Goal: Task Accomplishment & Management: Manage account settings

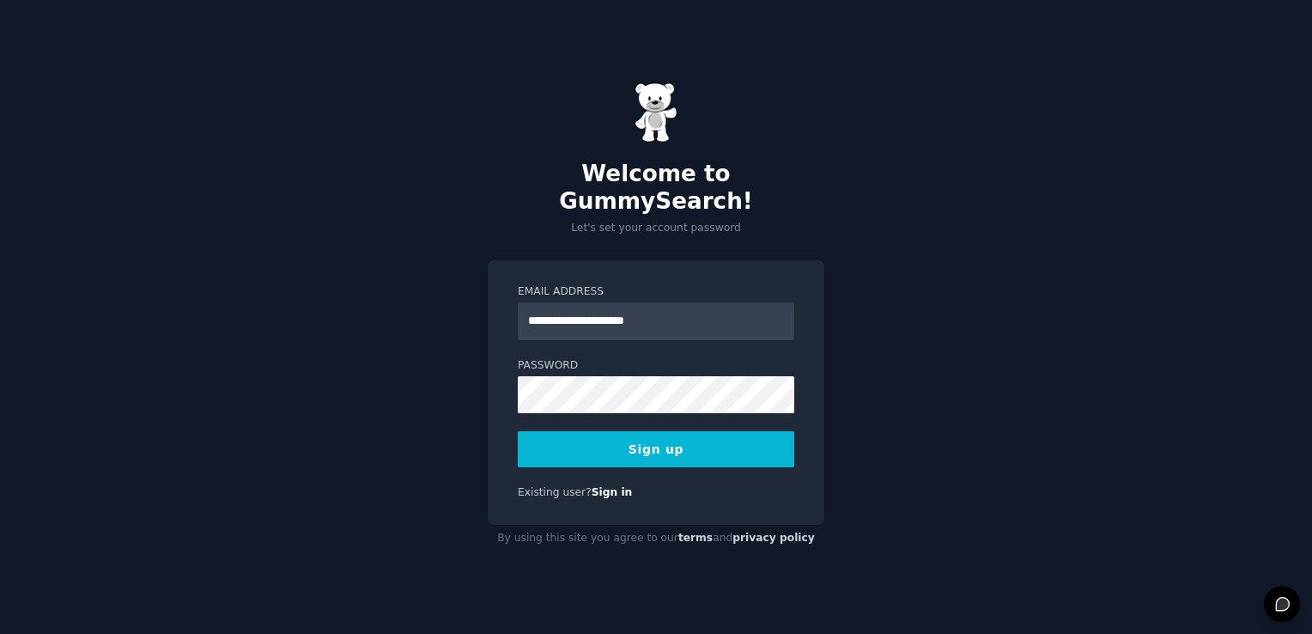
click at [598, 431] on button "Sign up" at bounding box center [656, 449] width 277 height 36
click at [745, 436] on div "Sign up" at bounding box center [656, 449] width 277 height 36
click at [655, 434] on div "Sign up" at bounding box center [656, 449] width 277 height 36
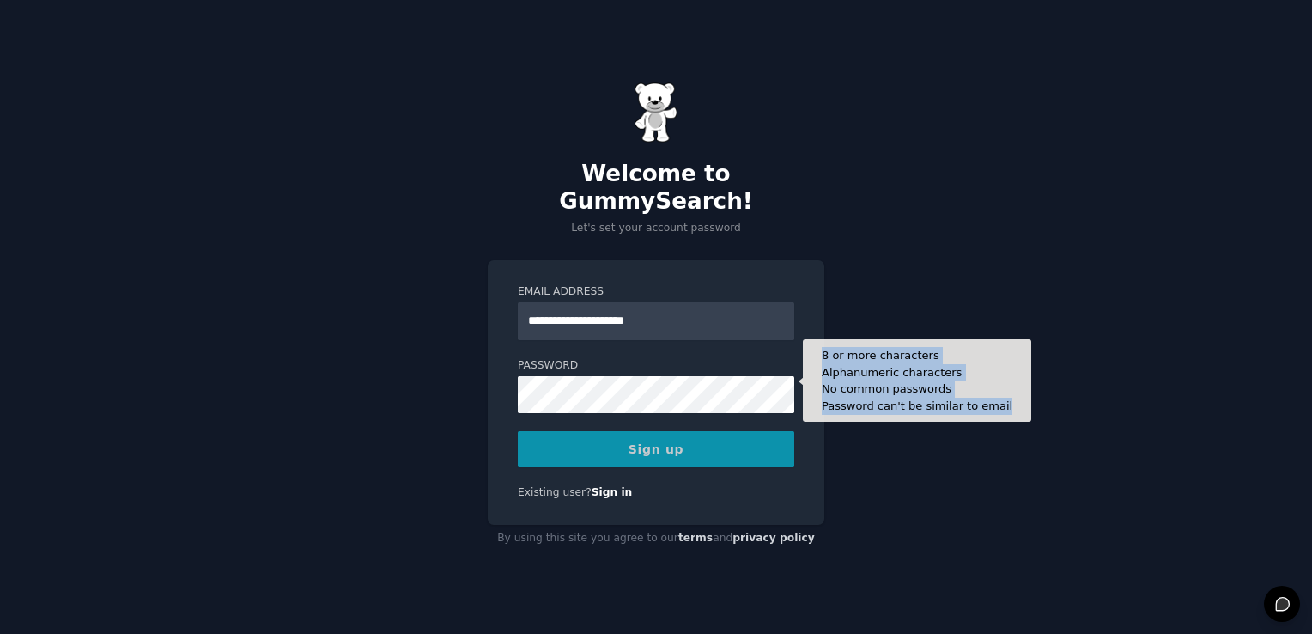
click at [599, 381] on form "**********" at bounding box center [656, 376] width 277 height 184
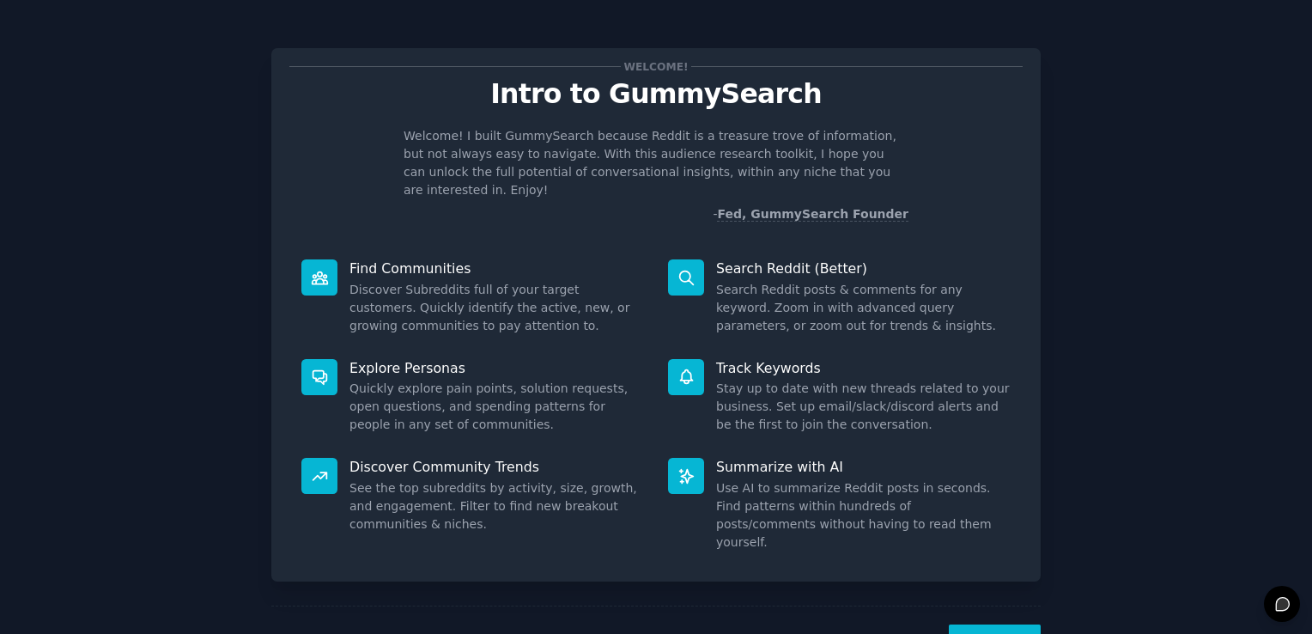
click at [986, 624] on button "Next" at bounding box center [995, 645] width 92 height 42
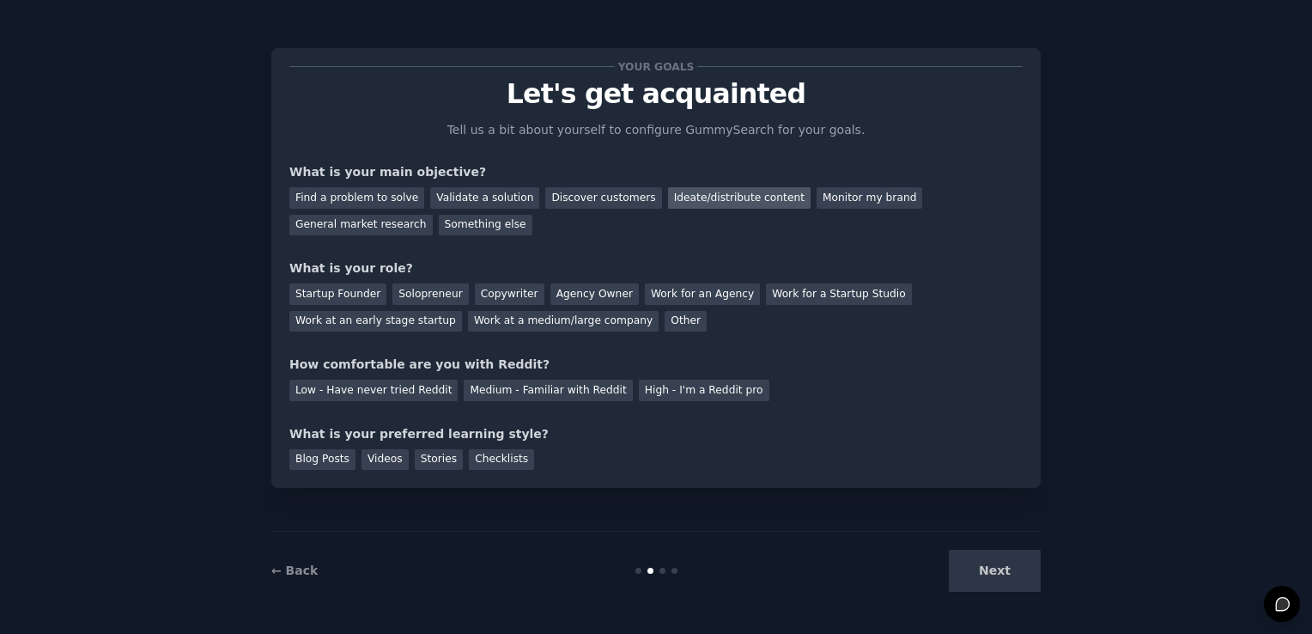
click at [720, 196] on div "Ideate/distribute content" at bounding box center [739, 197] width 143 height 21
click at [433, 215] on div "General market research" at bounding box center [360, 225] width 143 height 21
click at [728, 198] on div "Ideate/distribute content" at bounding box center [739, 197] width 143 height 21
click at [346, 294] on div "Startup Founder" at bounding box center [337, 293] width 97 height 21
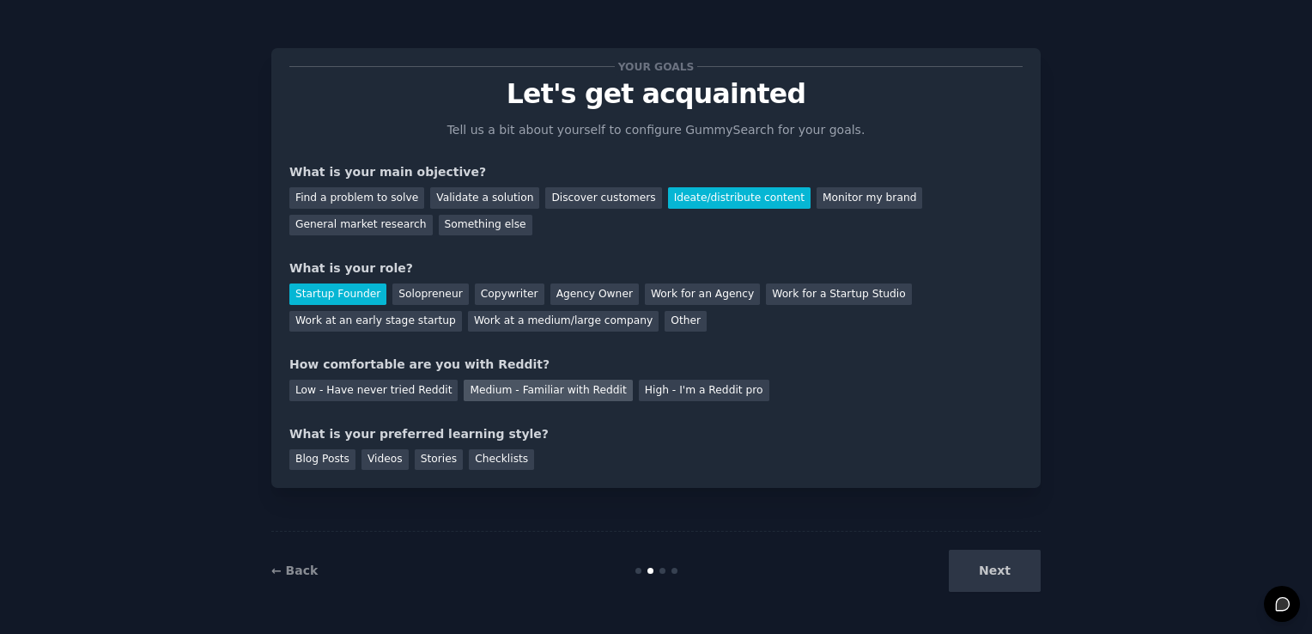
click at [470, 383] on div "Medium - Familiar with Reddit" at bounding box center [548, 390] width 168 height 21
click at [308, 462] on div "Blog Posts" at bounding box center [322, 459] width 66 height 21
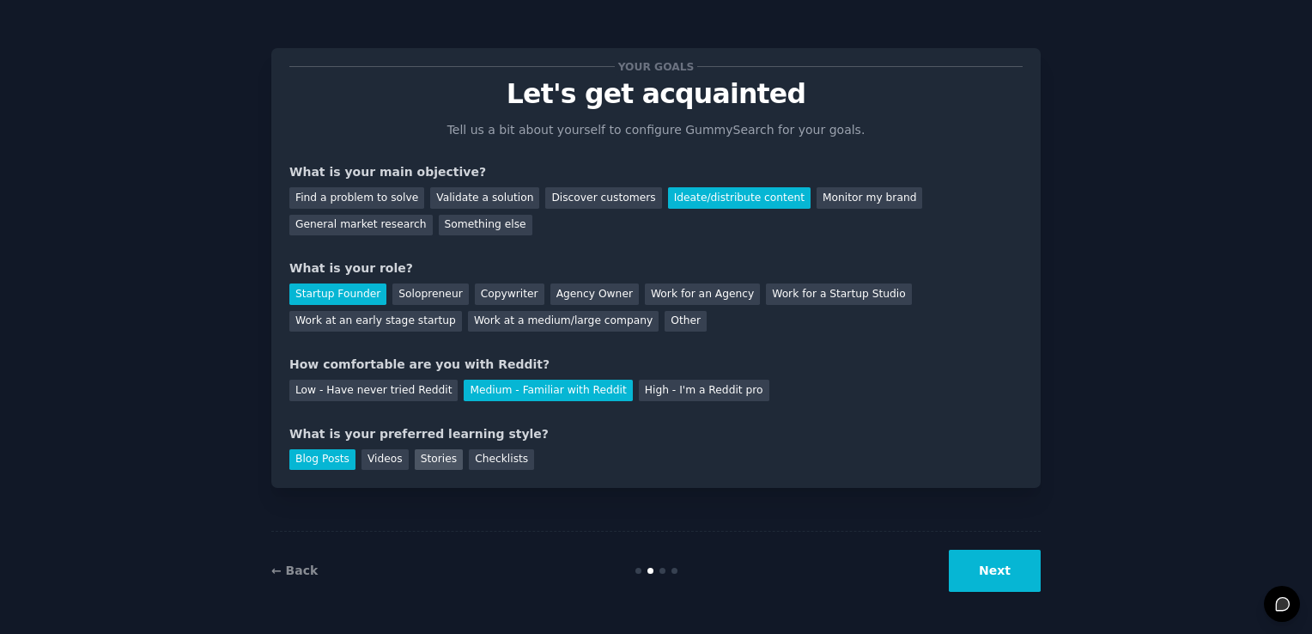
click at [417, 449] on div "Stories" at bounding box center [439, 459] width 48 height 21
click at [329, 462] on div "Blog Posts" at bounding box center [322, 459] width 66 height 21
click at [1016, 568] on button "Next" at bounding box center [995, 571] width 92 height 42
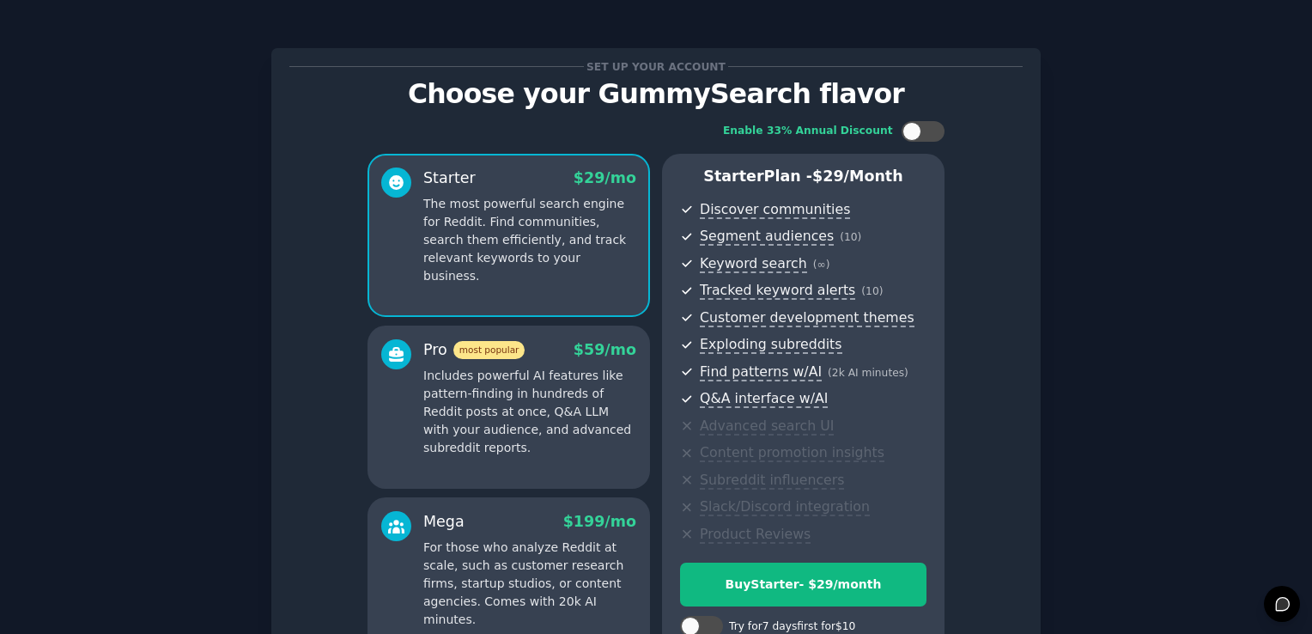
click at [1031, 581] on div "Set up your account Choose your GummySearch flavor Enable 33% Annual Discount S…" at bounding box center [656, 384] width 770 height 672
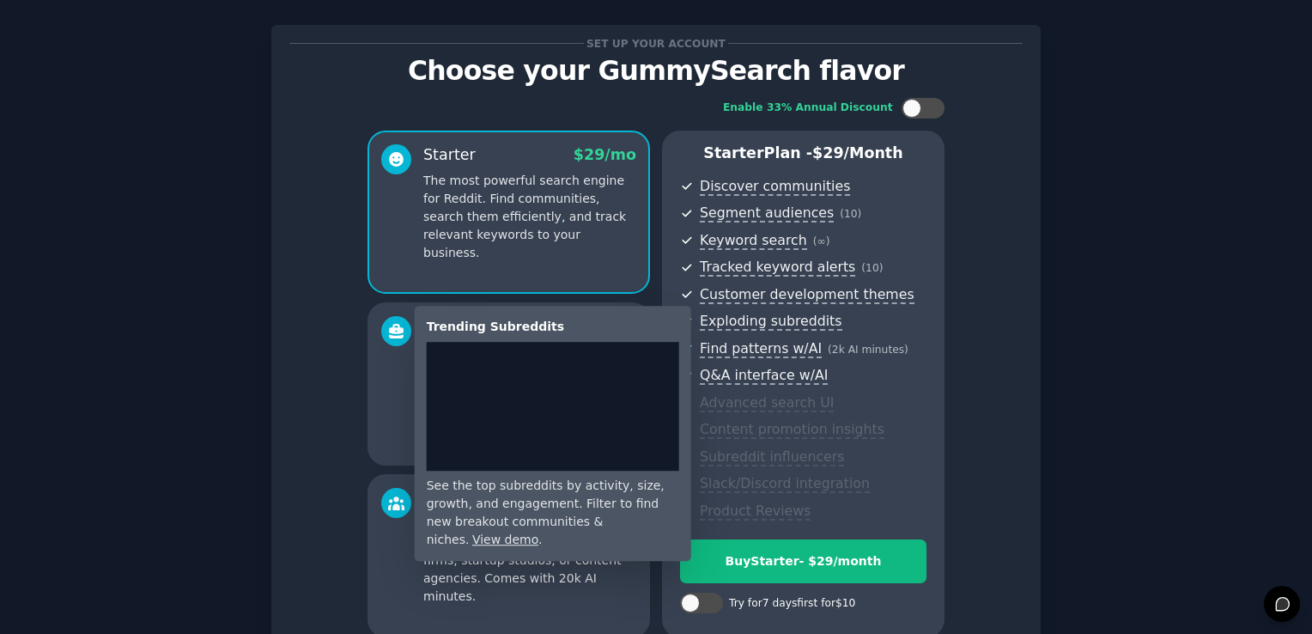
scroll to position [24, 0]
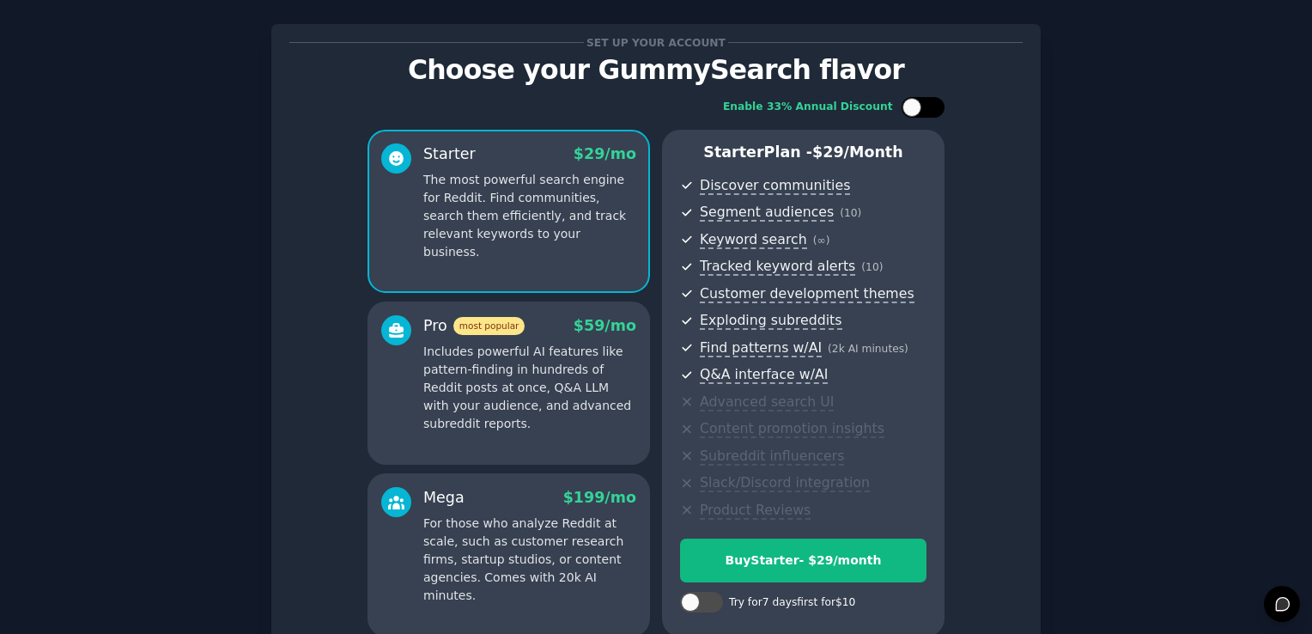
click at [910, 98] on div at bounding box center [912, 107] width 19 height 19
click at [910, 98] on div at bounding box center [923, 107] width 43 height 21
checkbox input "false"
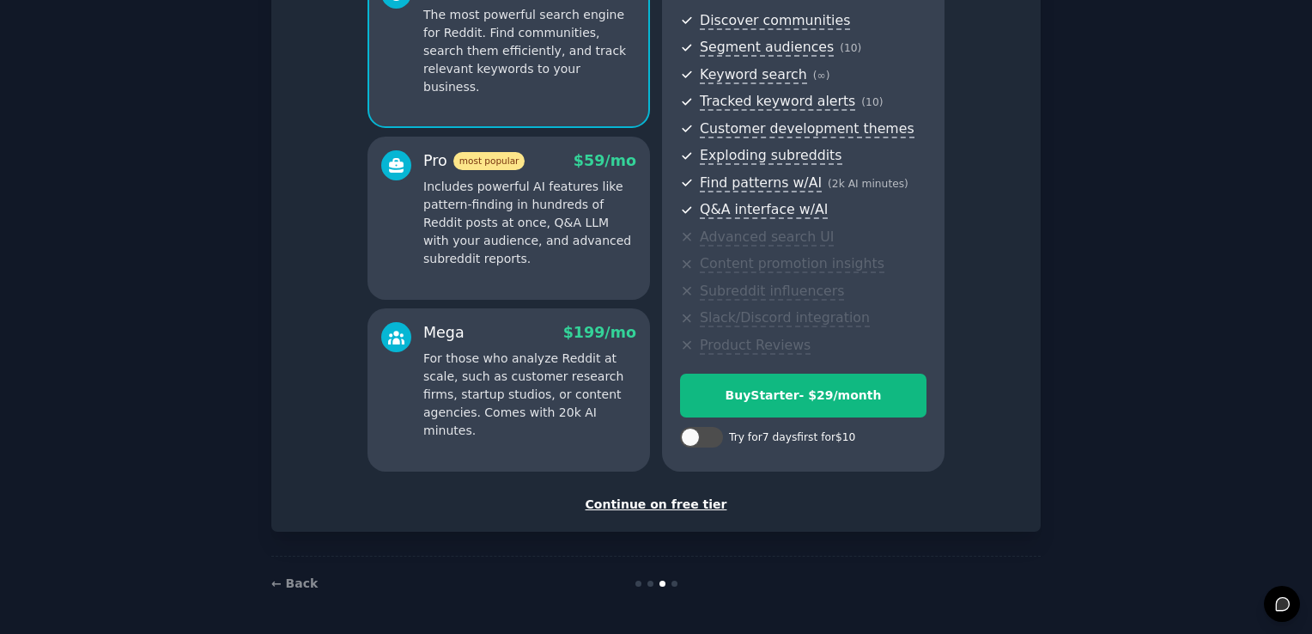
click at [666, 507] on div "Continue on free tier" at bounding box center [655, 505] width 733 height 18
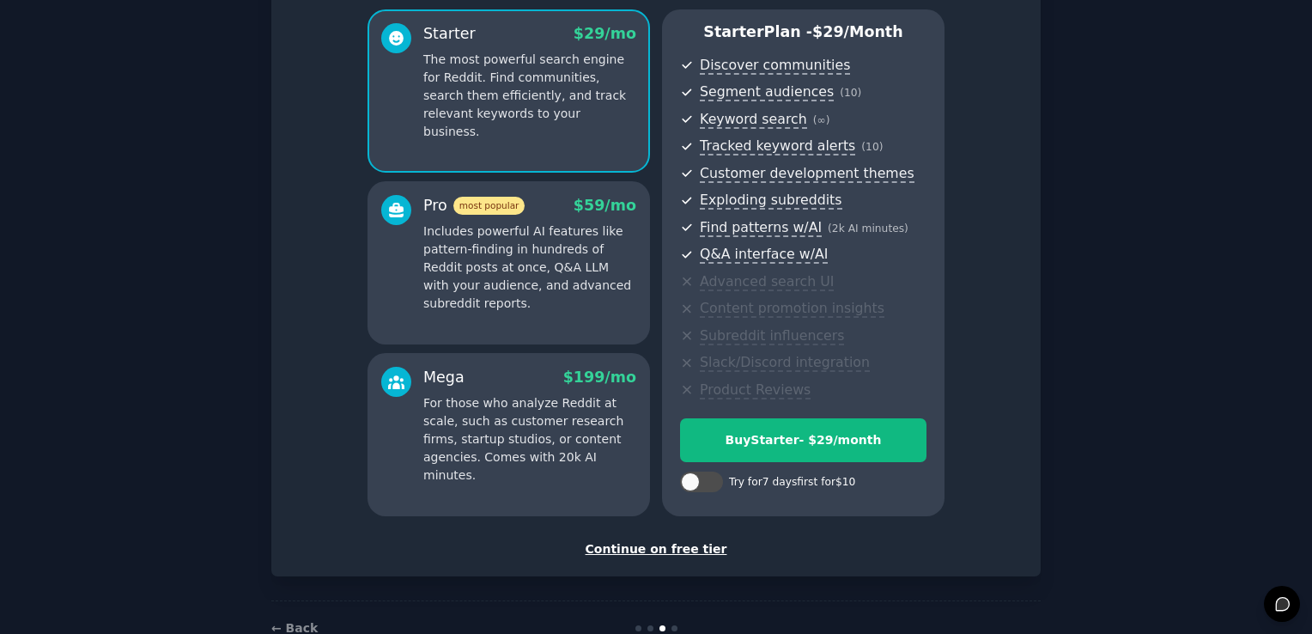
scroll to position [146, 0]
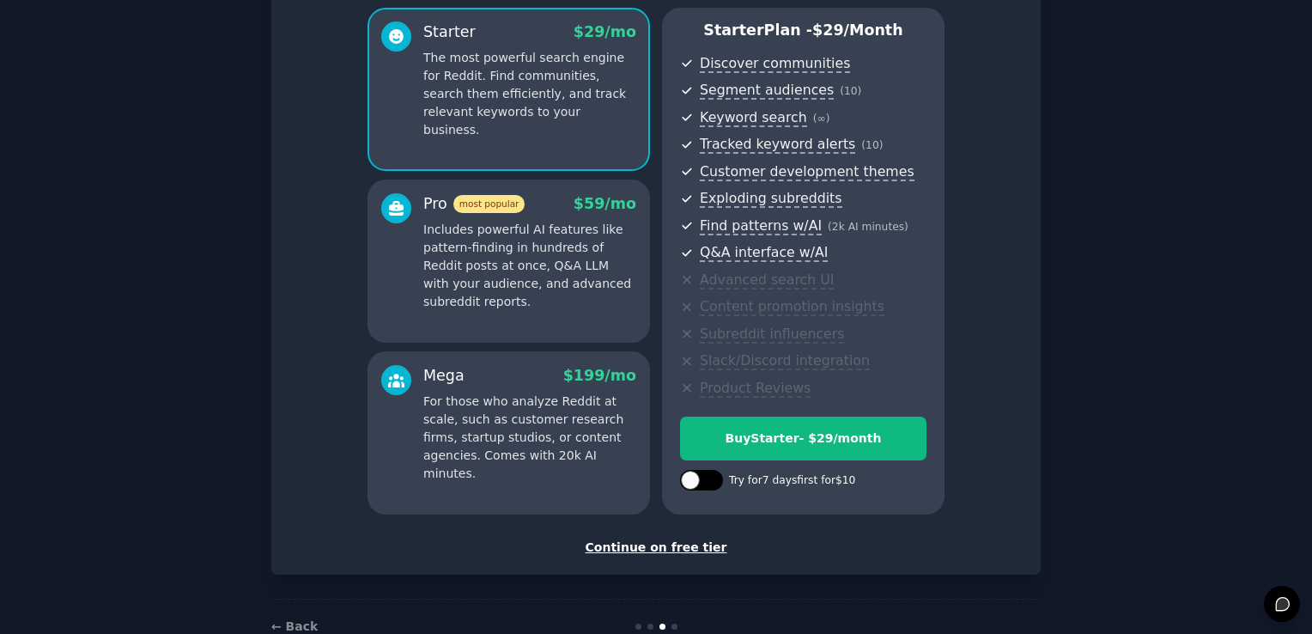
click at [691, 482] on div at bounding box center [690, 480] width 19 height 19
checkbox input "true"
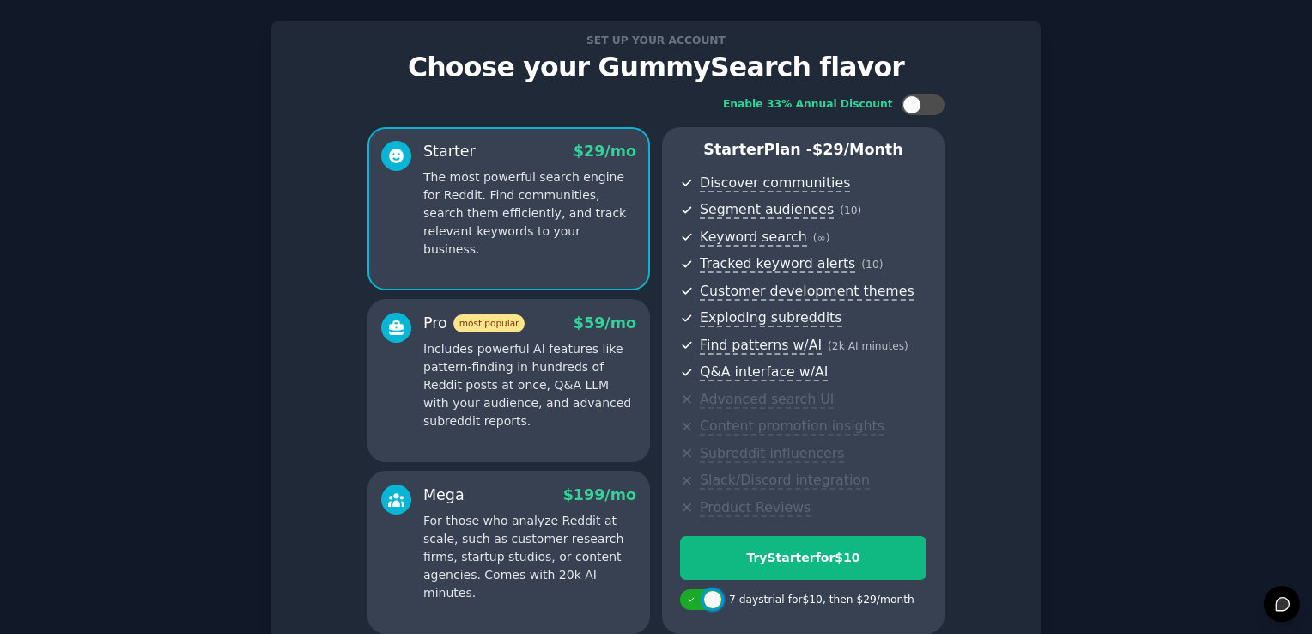
scroll to position [189, 0]
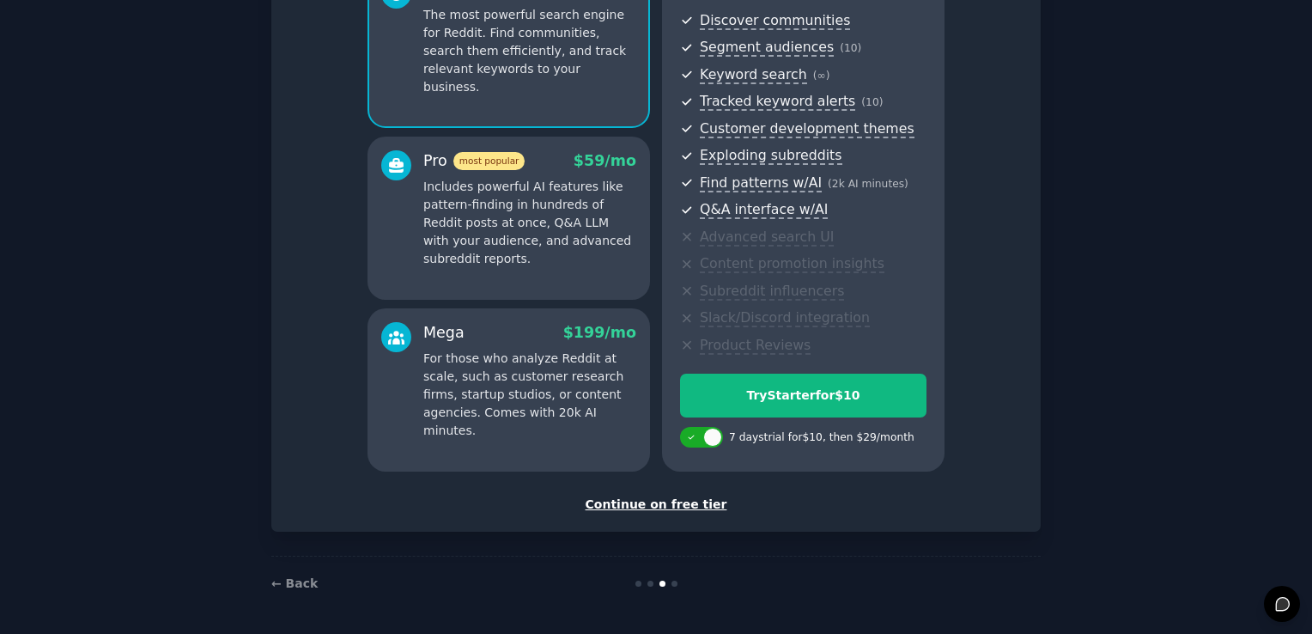
click at [678, 503] on div "Continue on free tier" at bounding box center [655, 505] width 733 height 18
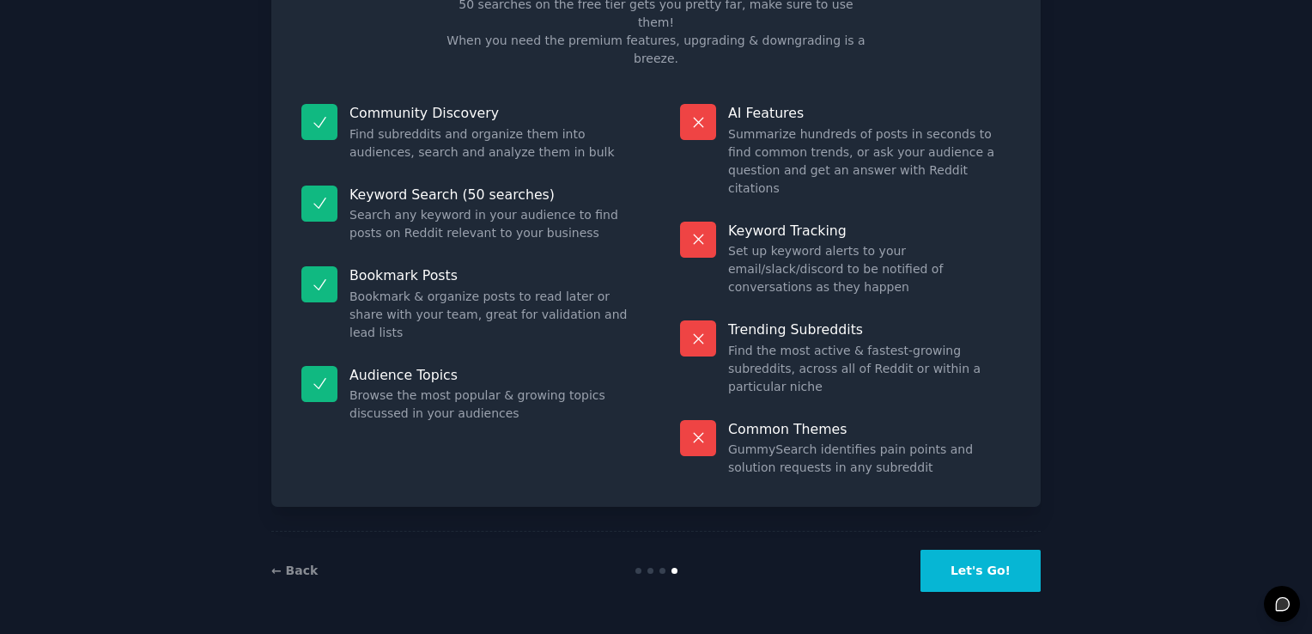
scroll to position [34, 0]
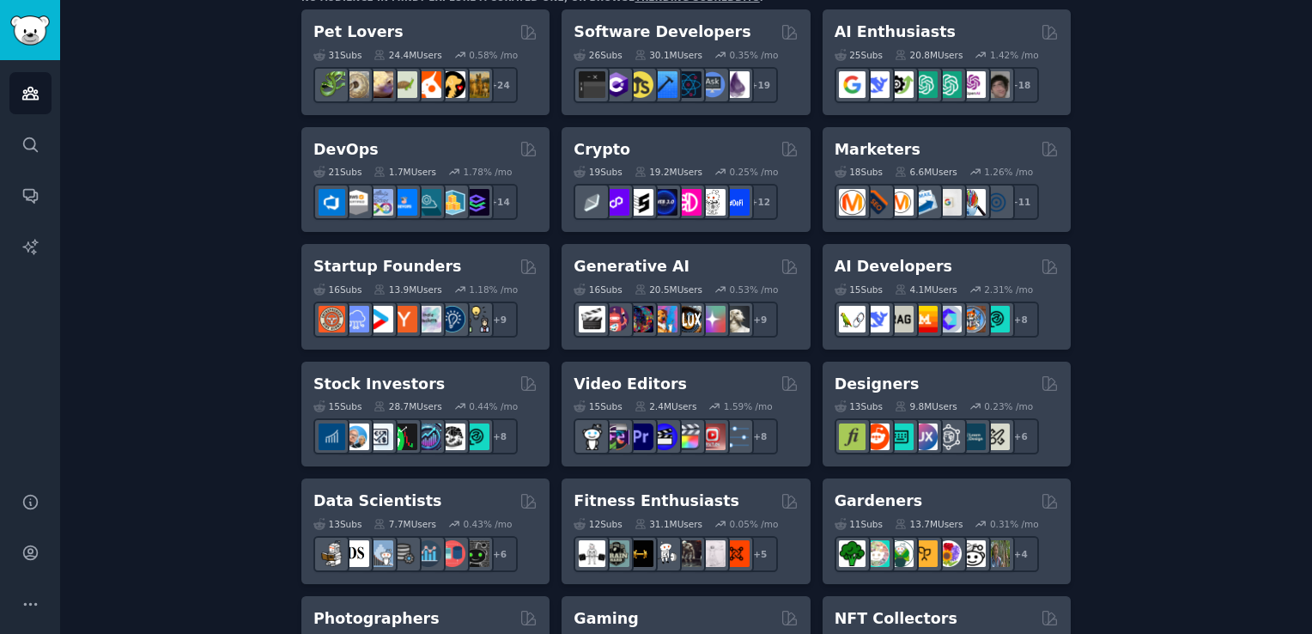
scroll to position [319, 0]
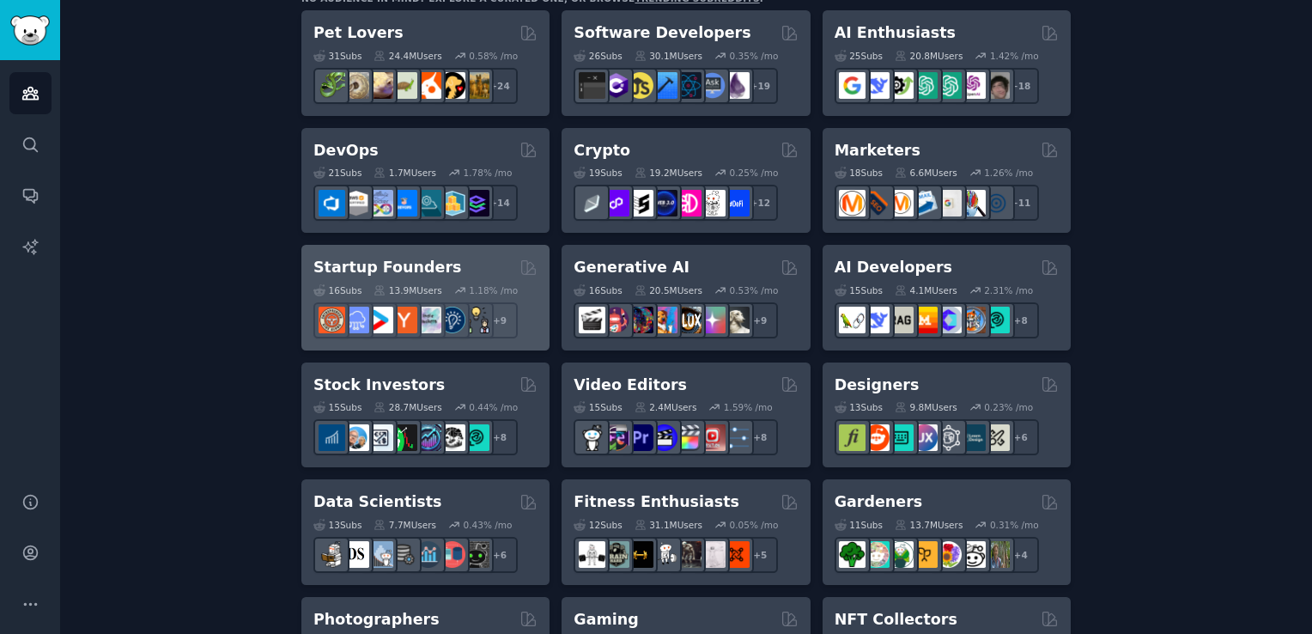
type input "vc"
click at [460, 258] on div "Startup Founders Curated by GummySearch" at bounding box center [425, 267] width 224 height 21
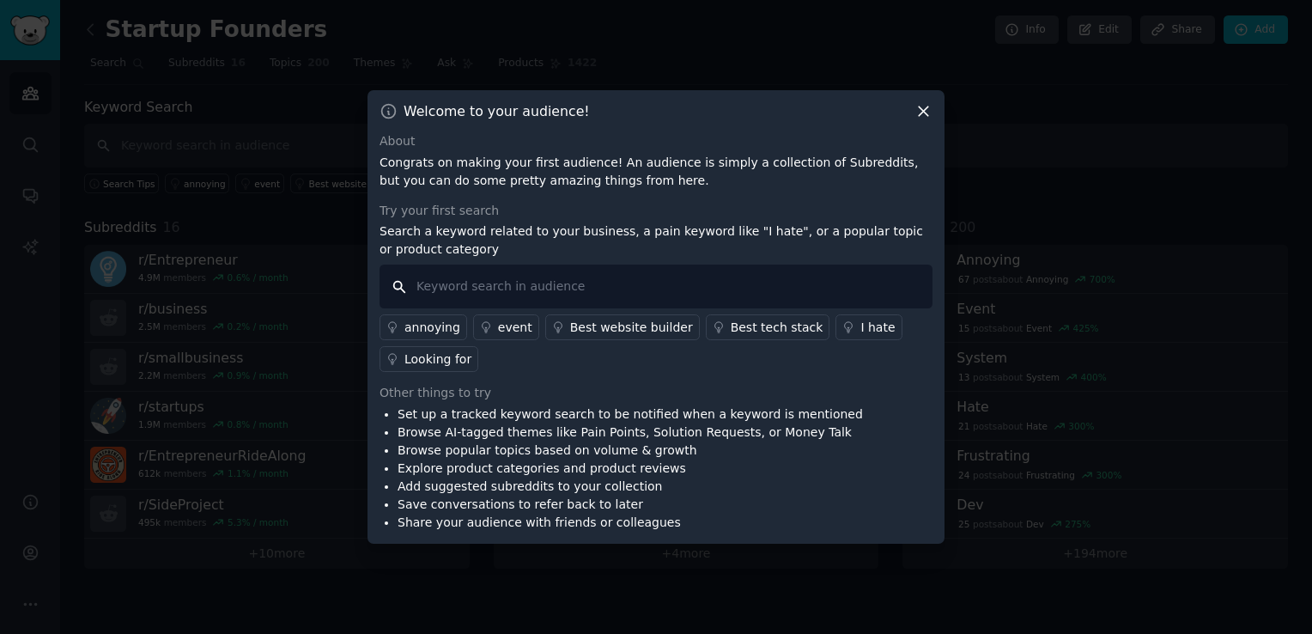
click at [473, 291] on input "text" at bounding box center [656, 287] width 553 height 44
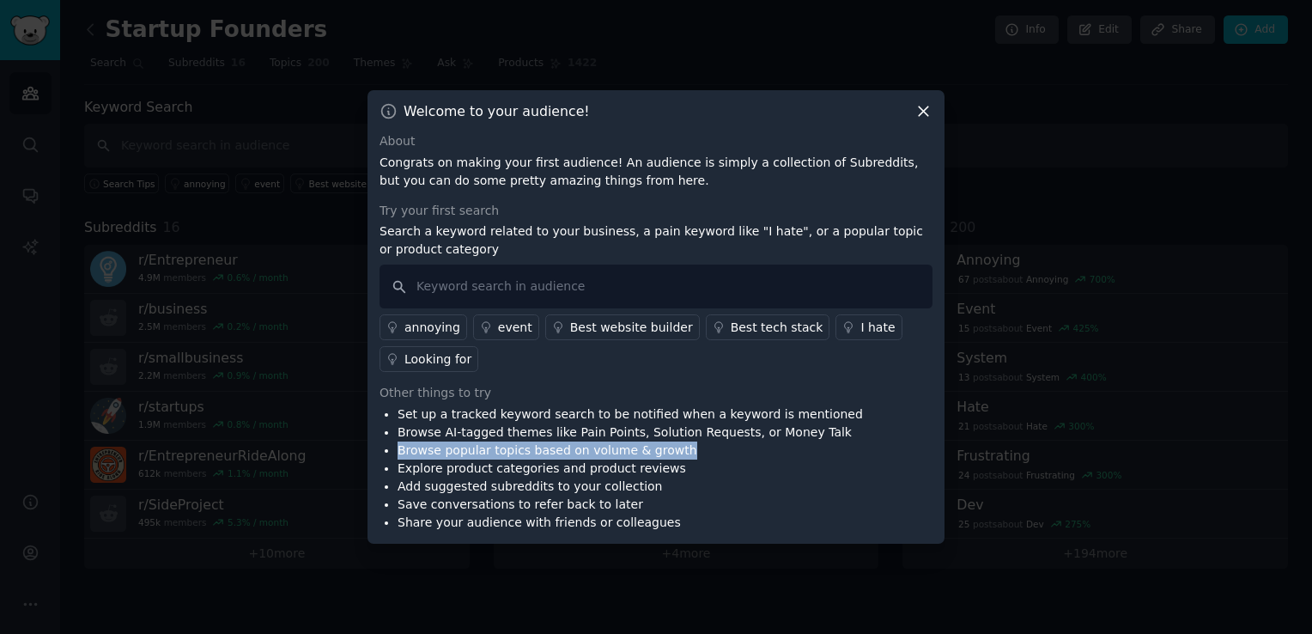
drag, startPoint x: 399, startPoint y: 450, endPoint x: 670, endPoint y: 457, distance: 271.5
click at [670, 457] on li "Browse popular topics based on volume & growth" at bounding box center [630, 450] width 465 height 18
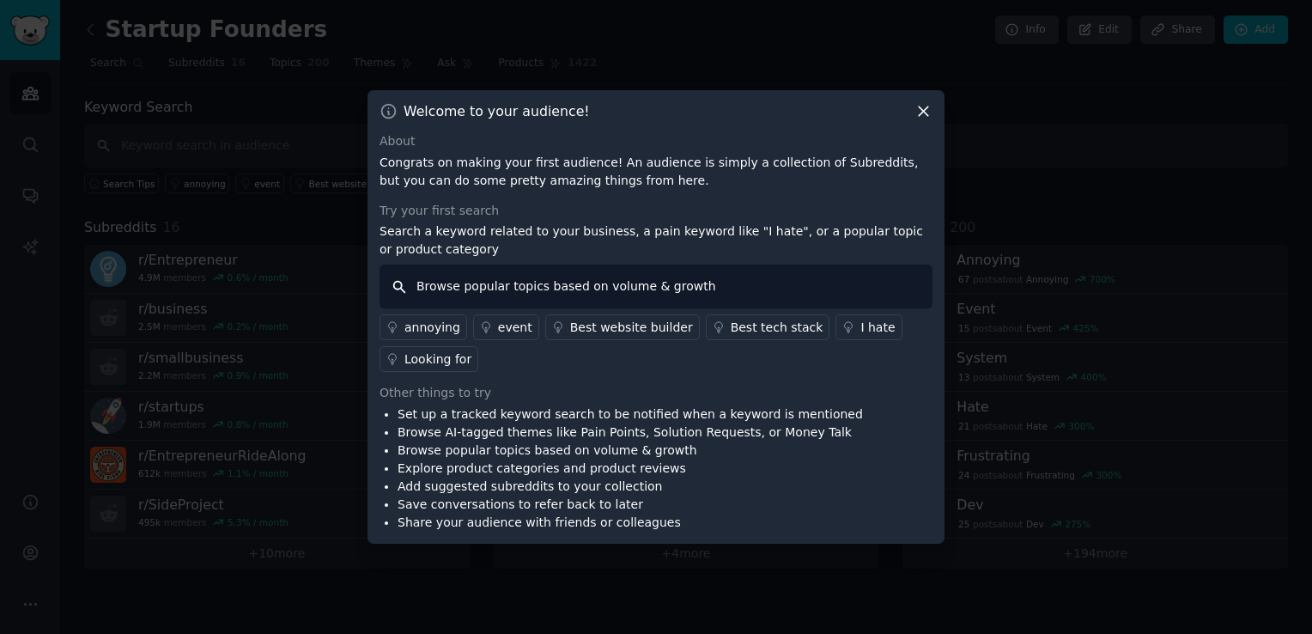
type input "Browse popular topics based on volume & growth"
click at [551, 367] on div "annoying event Best website builder Best tech stack I hate Looking for" at bounding box center [656, 340] width 553 height 64
click at [709, 279] on input "Browse popular topics based on volume & growth" at bounding box center [656, 287] width 553 height 44
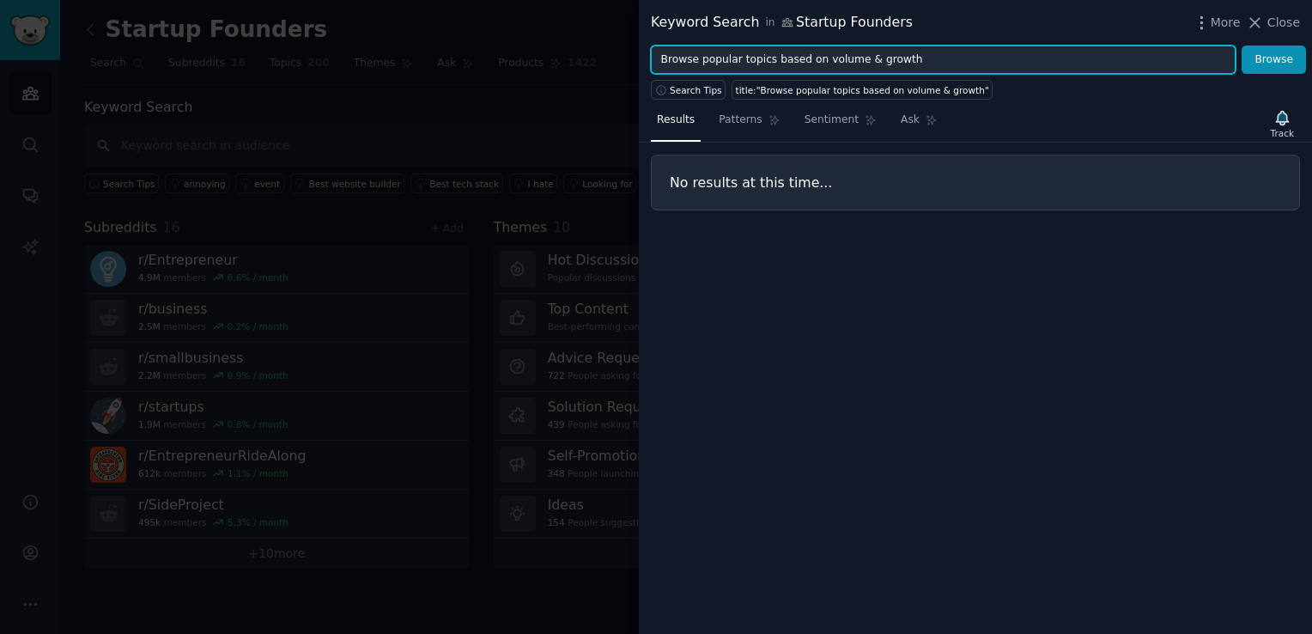
click at [974, 52] on input "Browse popular topics based on volume & growth" at bounding box center [943, 60] width 585 height 29
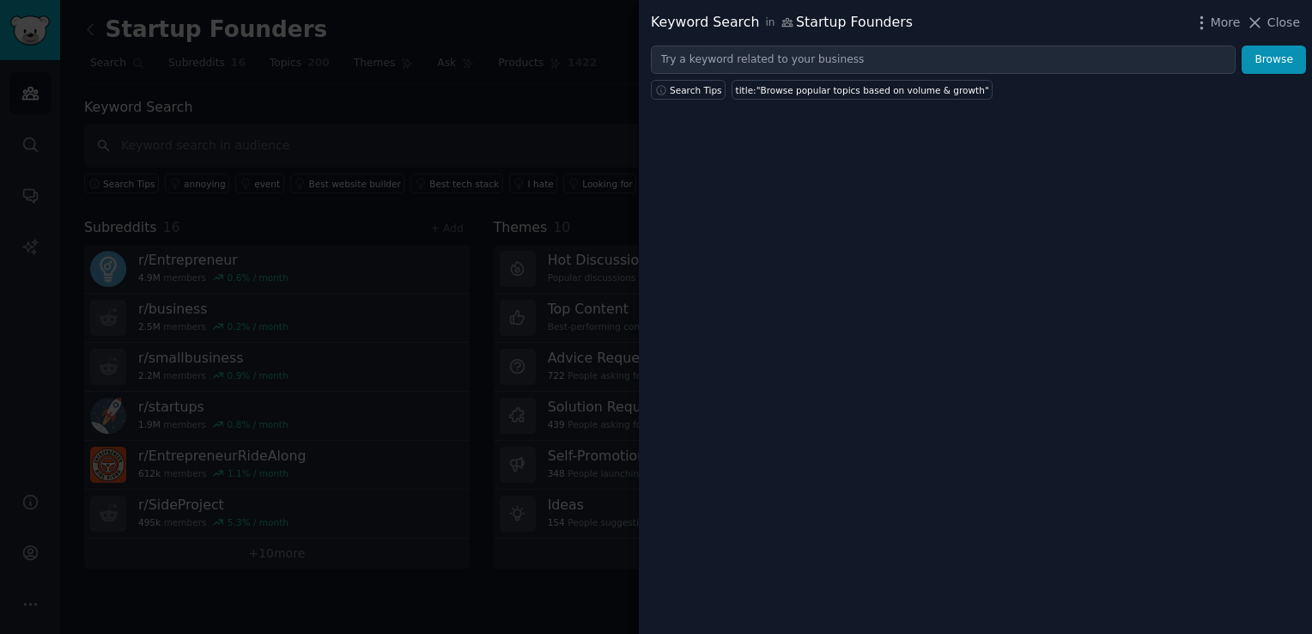
click at [352, 70] on div at bounding box center [656, 317] width 1312 height 634
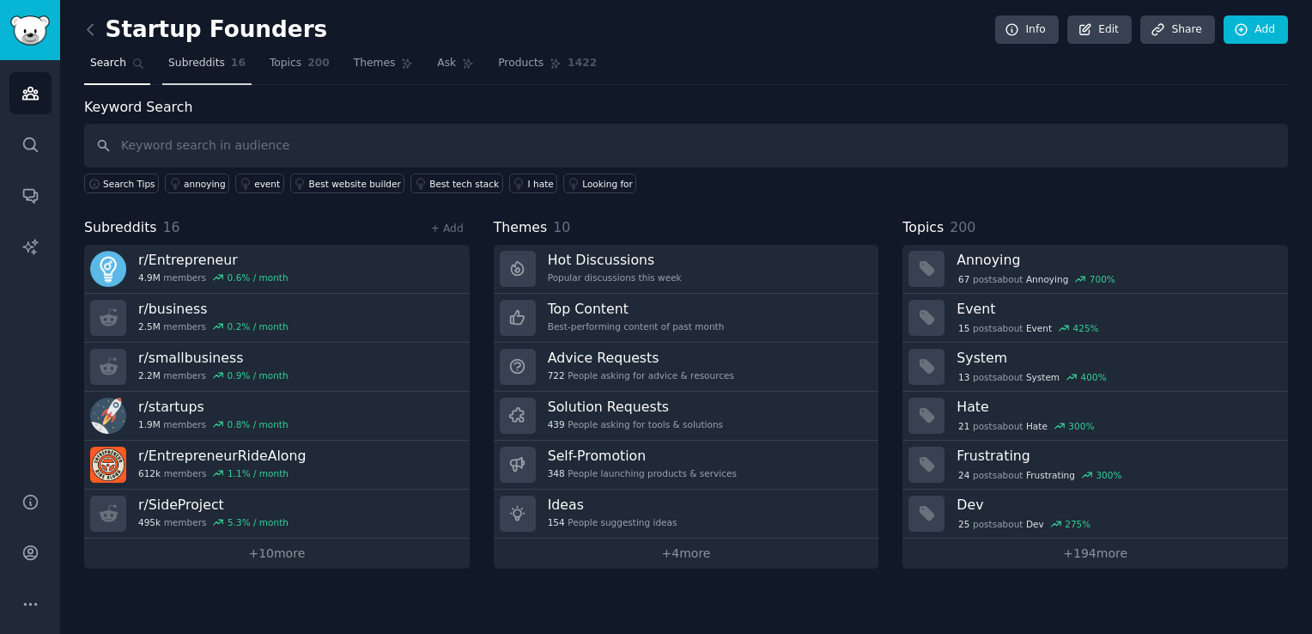
click at [176, 61] on span "Subreddits" at bounding box center [196, 63] width 57 height 15
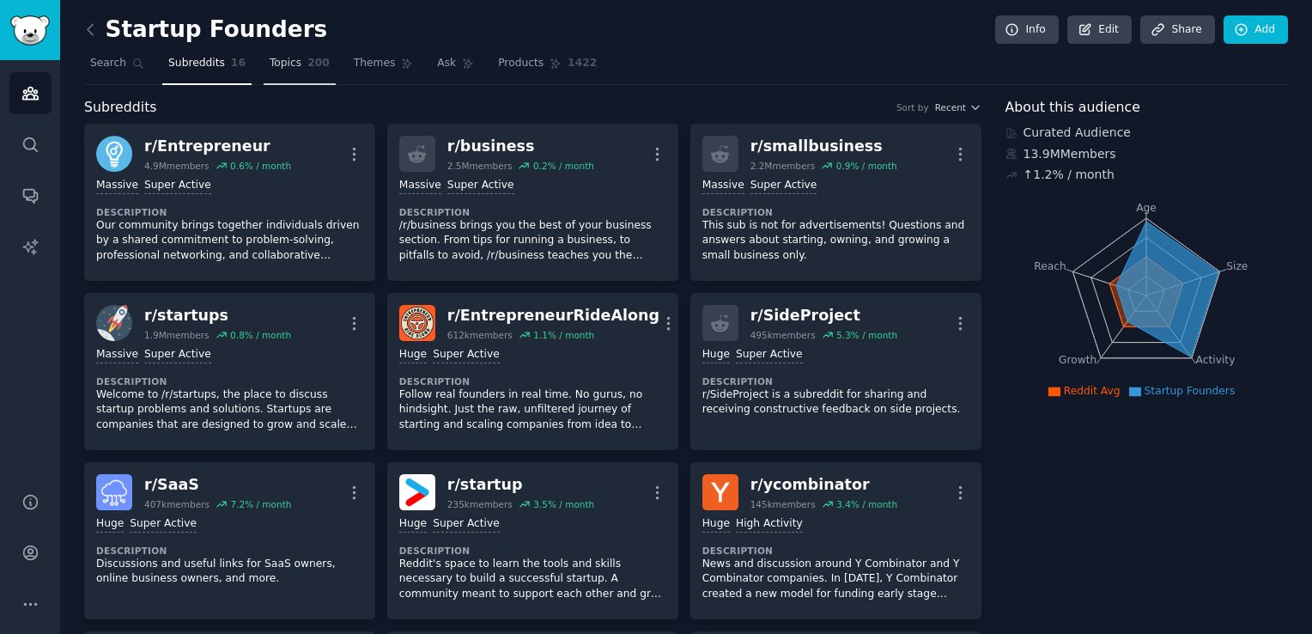
click at [307, 58] on span "200" at bounding box center [318, 63] width 22 height 15
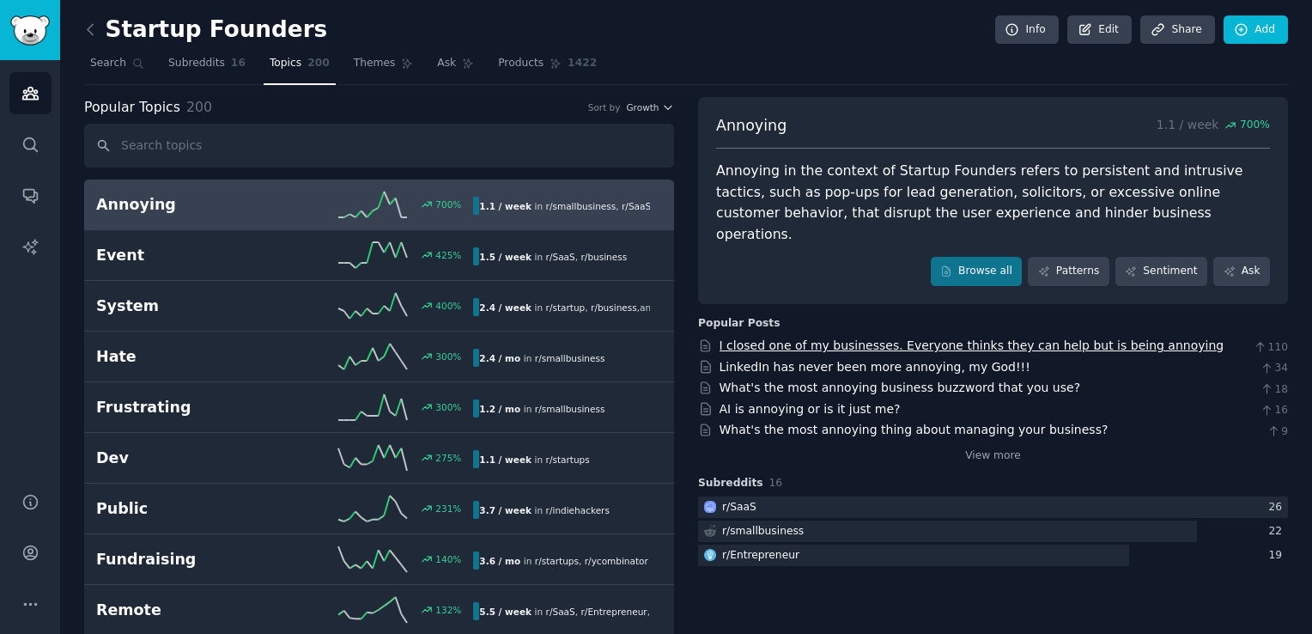
click at [902, 338] on link "I closed one of my businesses. Everyone thinks they can help but is being annoy…" at bounding box center [972, 345] width 505 height 14
click at [983, 448] on link "View more" at bounding box center [993, 455] width 56 height 15
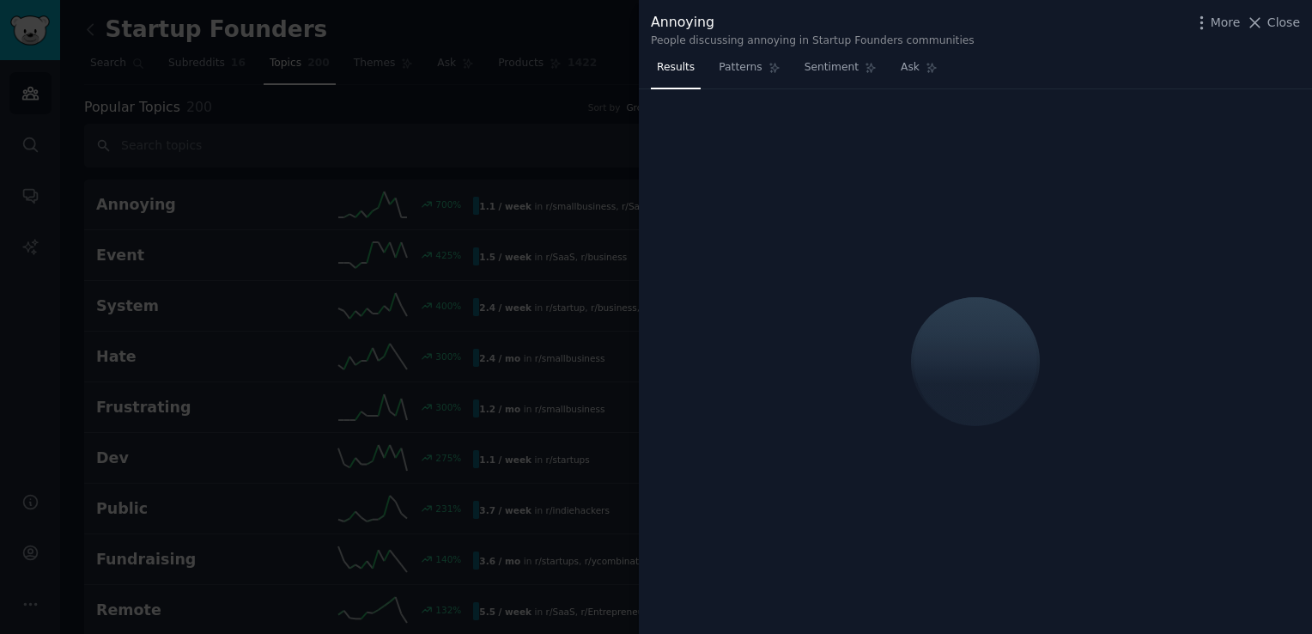
click at [437, 124] on div at bounding box center [656, 317] width 1312 height 634
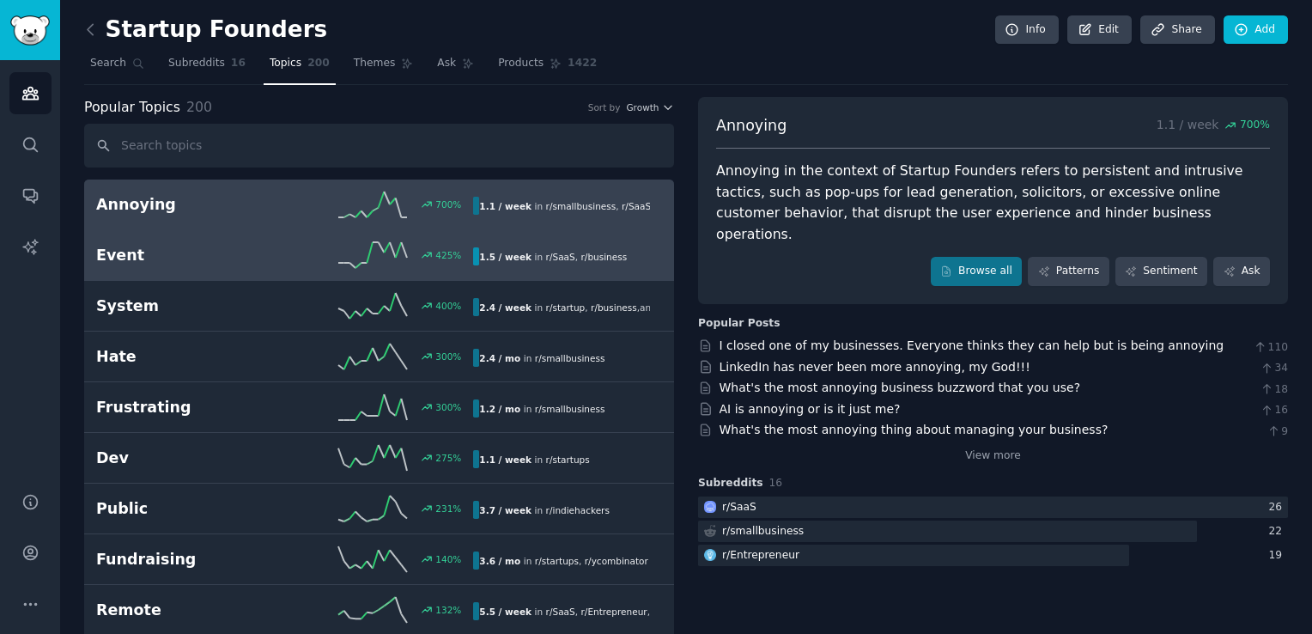
click at [242, 256] on h2 "Event" at bounding box center [190, 255] width 189 height 21
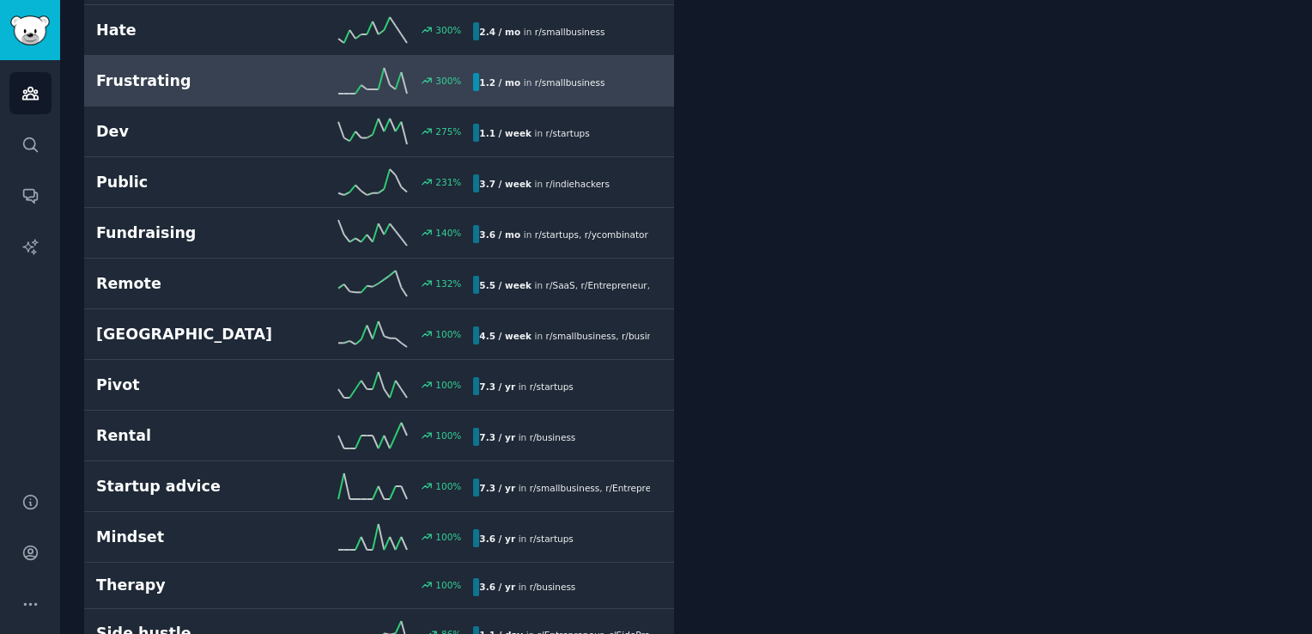
scroll to position [328, 0]
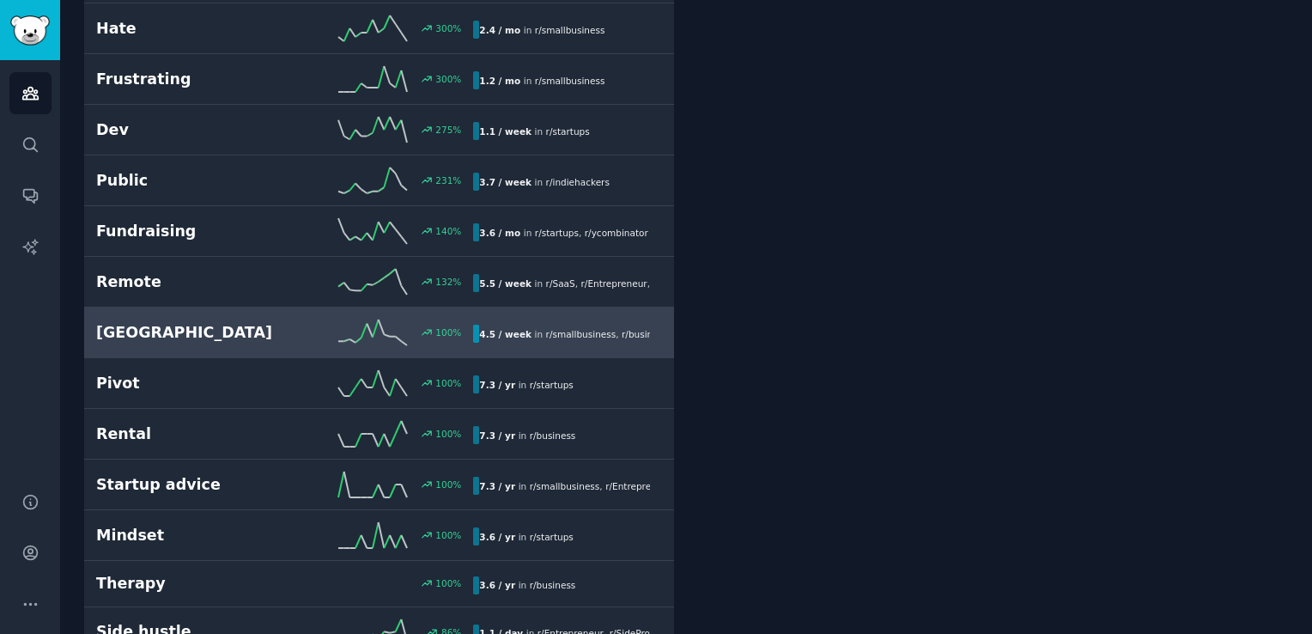
click at [252, 322] on h2 "China" at bounding box center [190, 332] width 189 height 21
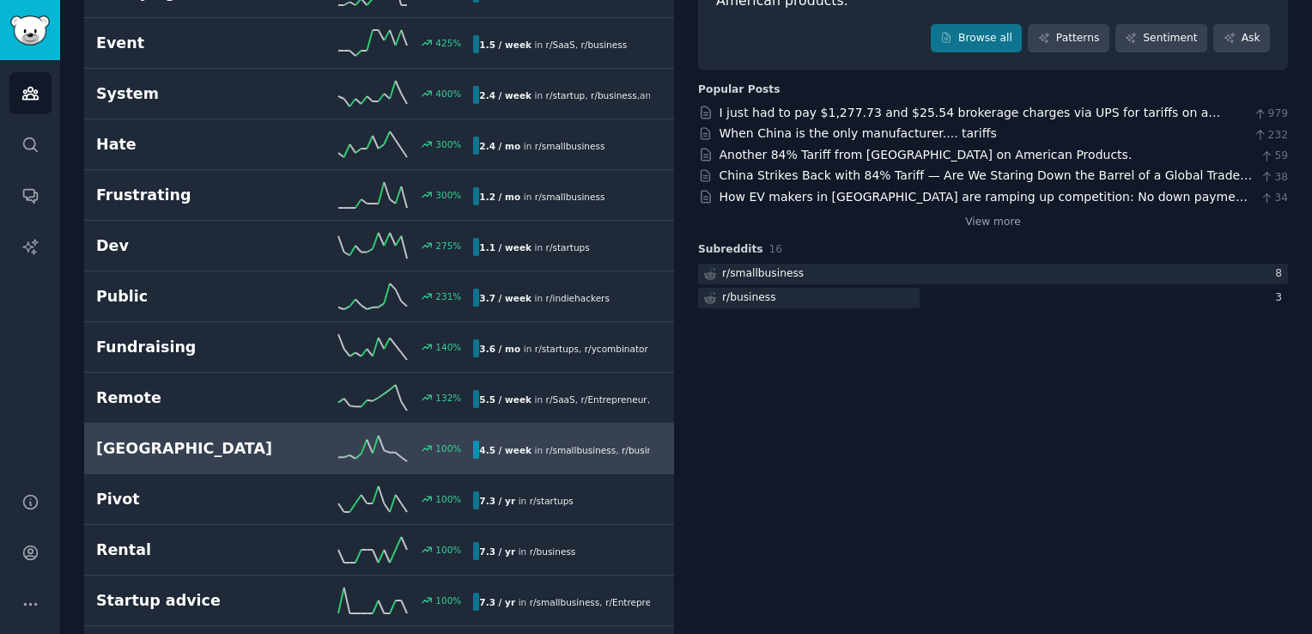
scroll to position [275, 0]
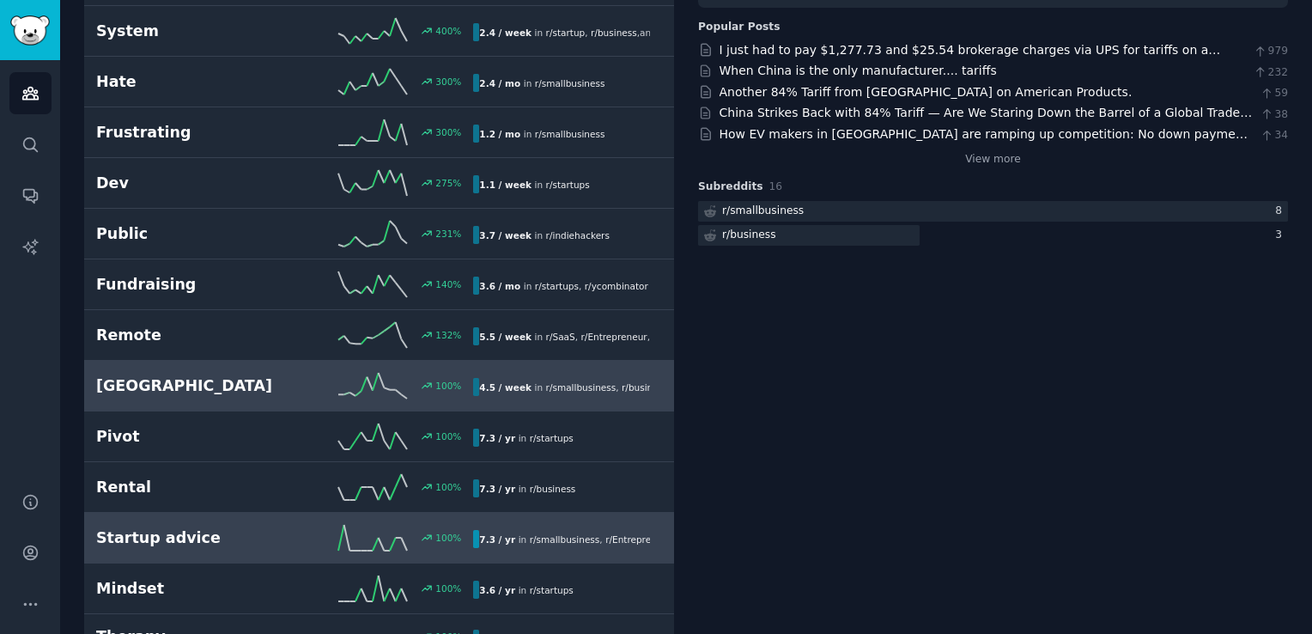
click at [193, 546] on div "Startup advice 100 % 7.3 / yr in r/ smallbusiness , r/ Entrepreneur" at bounding box center [379, 538] width 566 height 26
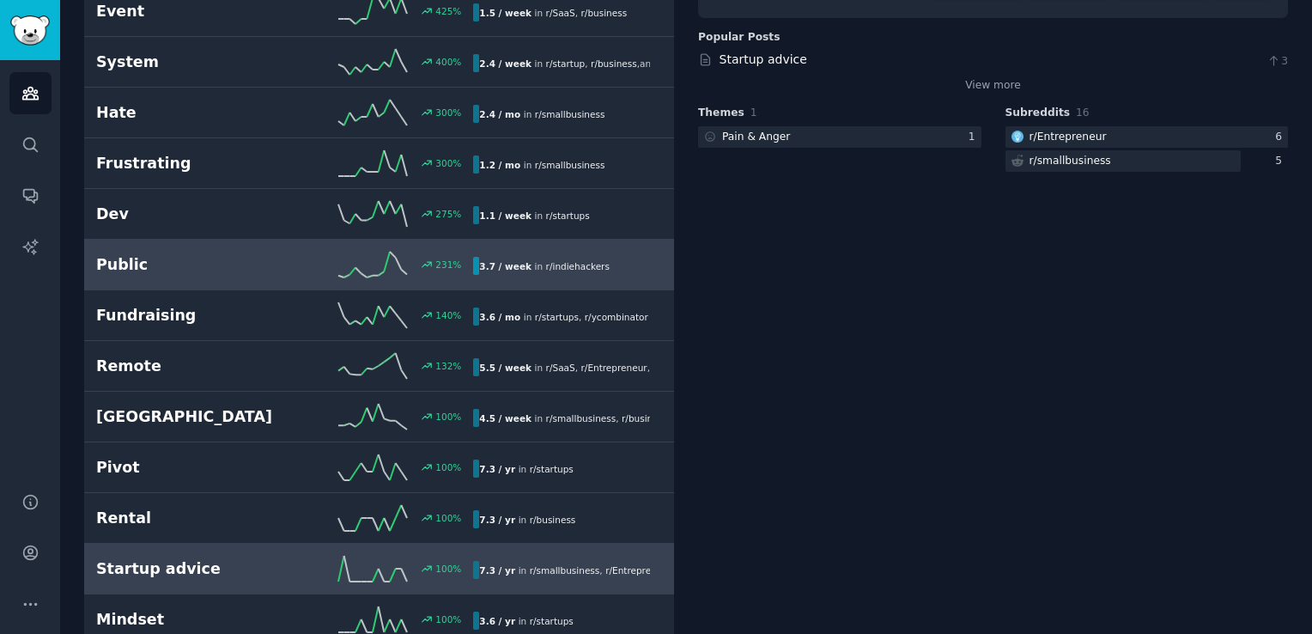
scroll to position [253, 0]
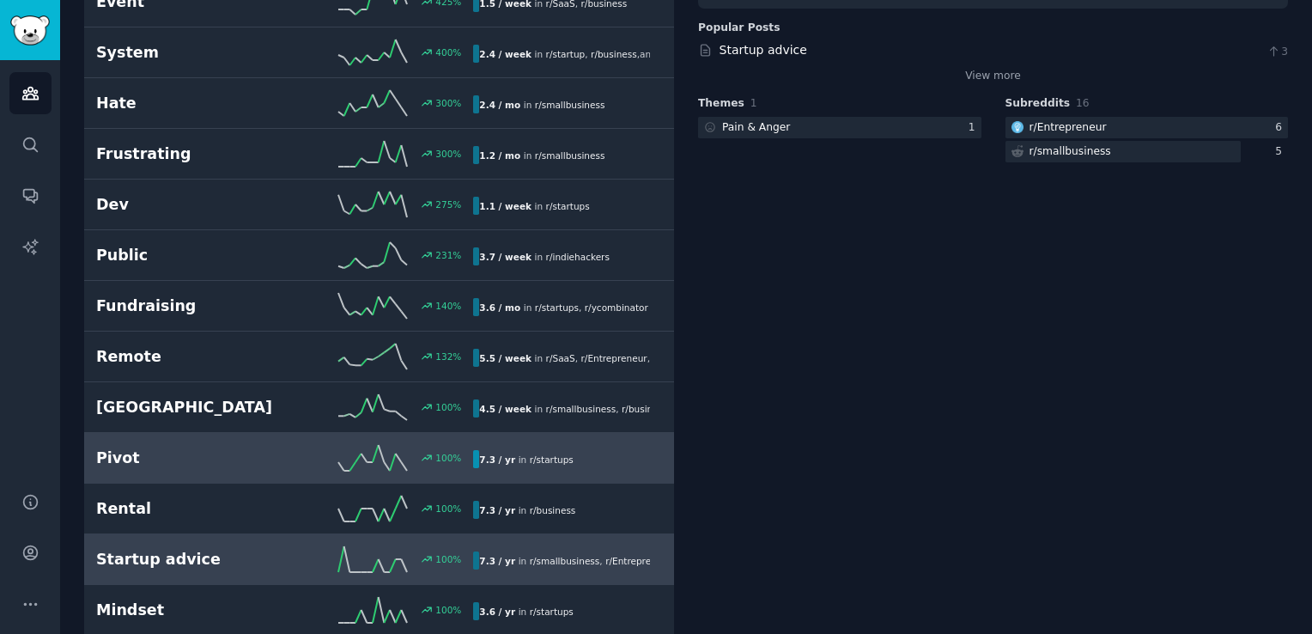
click at [186, 453] on h2 "Pivot" at bounding box center [190, 457] width 189 height 21
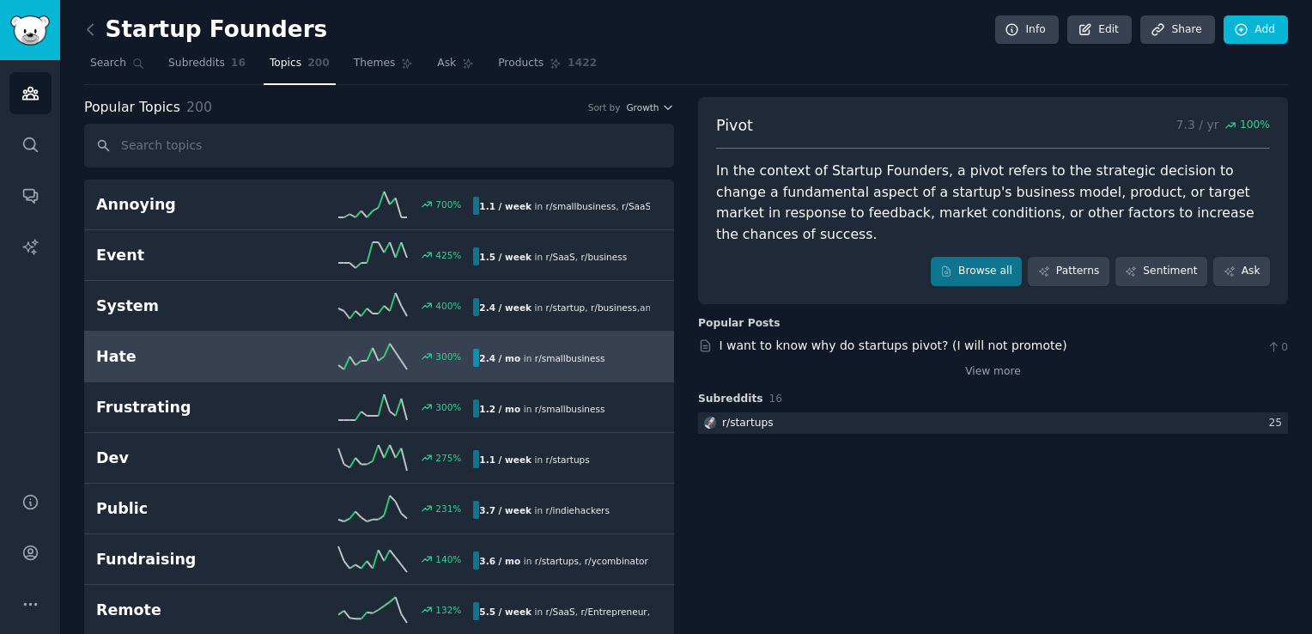
click at [228, 359] on h2 "Hate" at bounding box center [190, 356] width 189 height 21
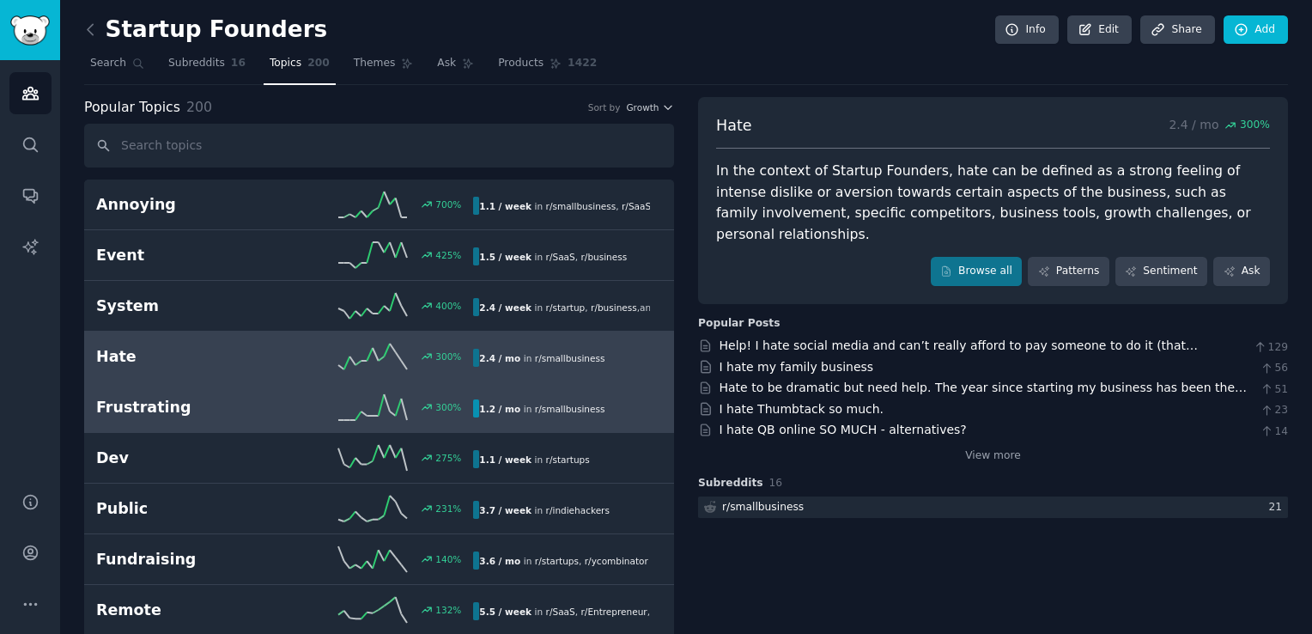
click at [251, 421] on link "Frustrating 300 % 1.2 / mo in r/ smallbusiness" at bounding box center [379, 407] width 590 height 51
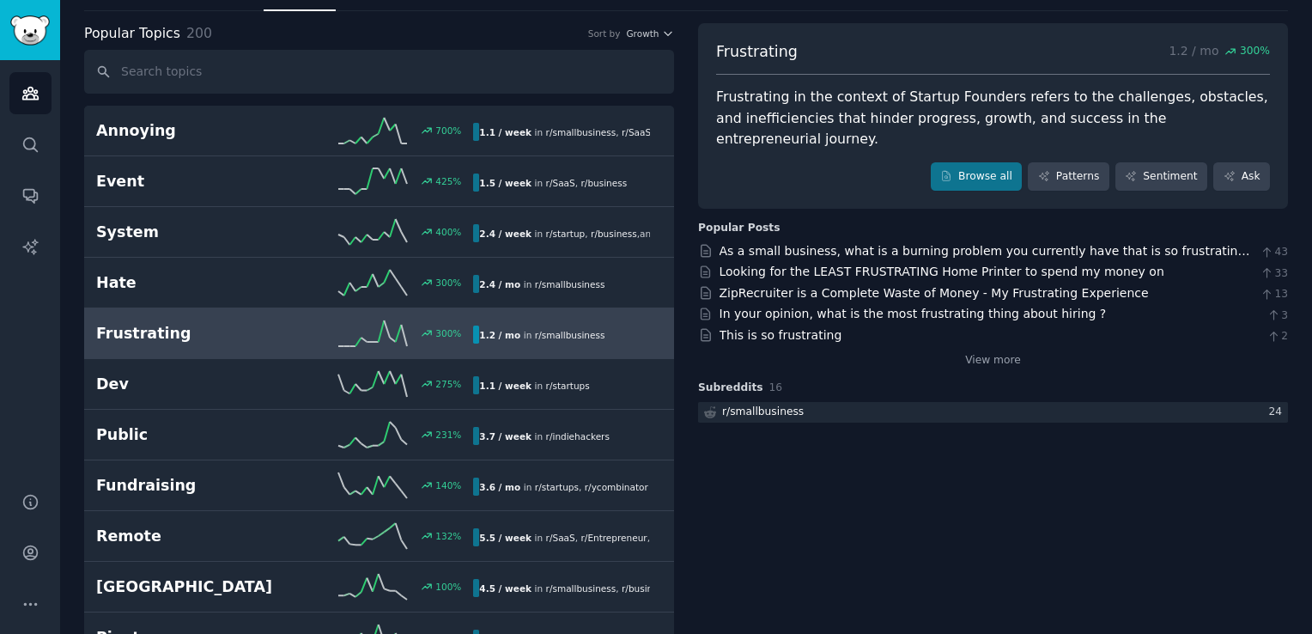
scroll to position [82, 0]
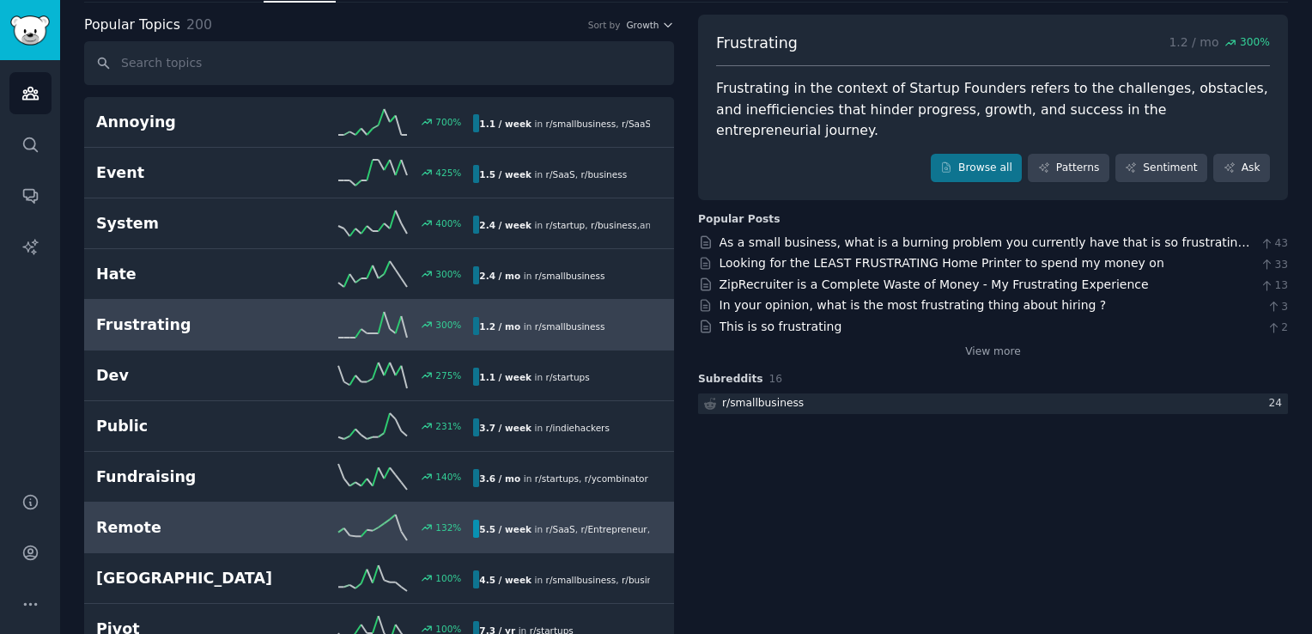
click at [165, 531] on h2 "Remote" at bounding box center [190, 527] width 189 height 21
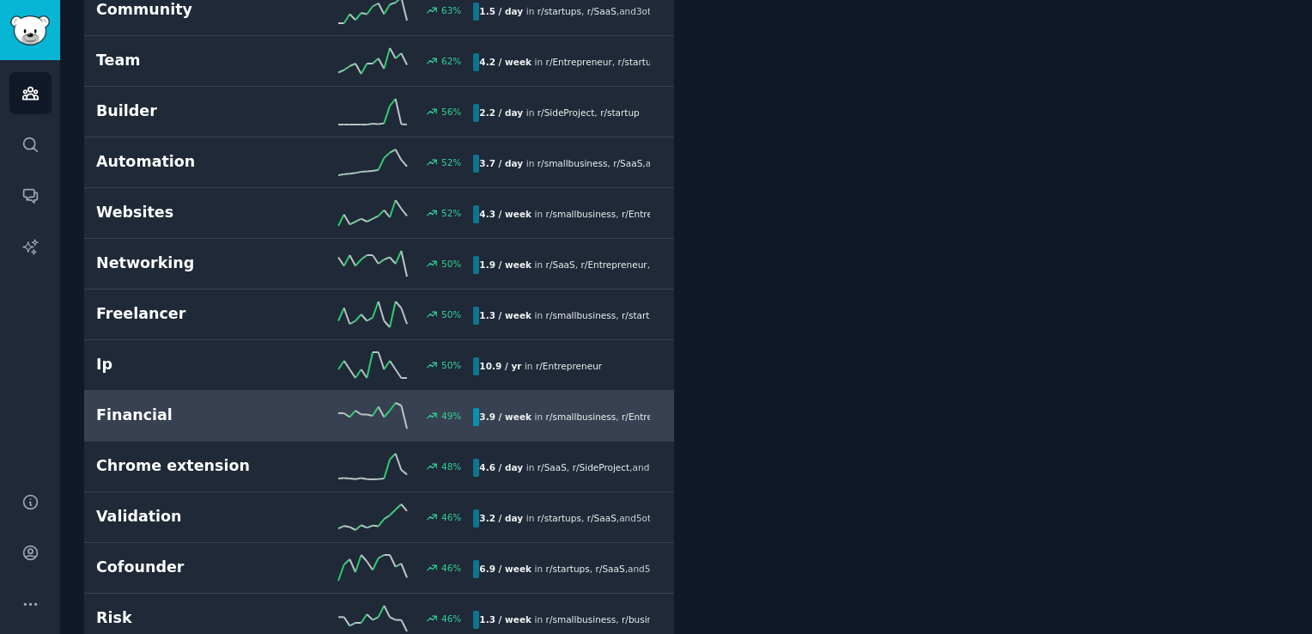
scroll to position [1260, 0]
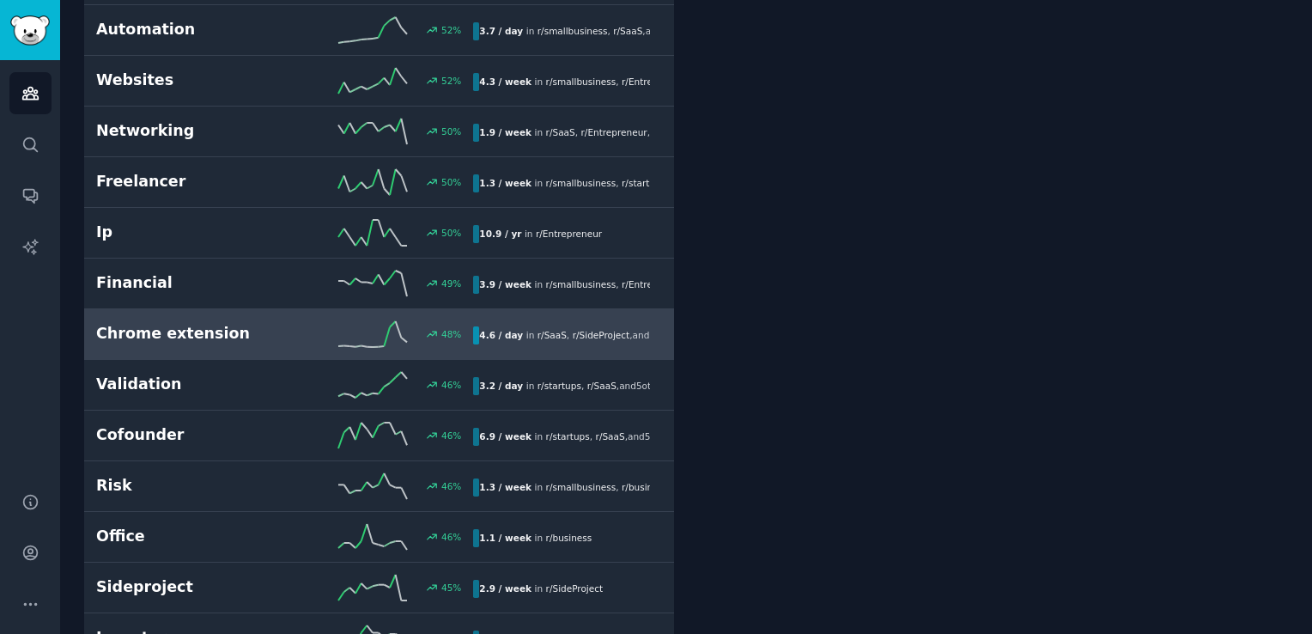
click at [314, 326] on div "48 %" at bounding box center [379, 334] width 189 height 26
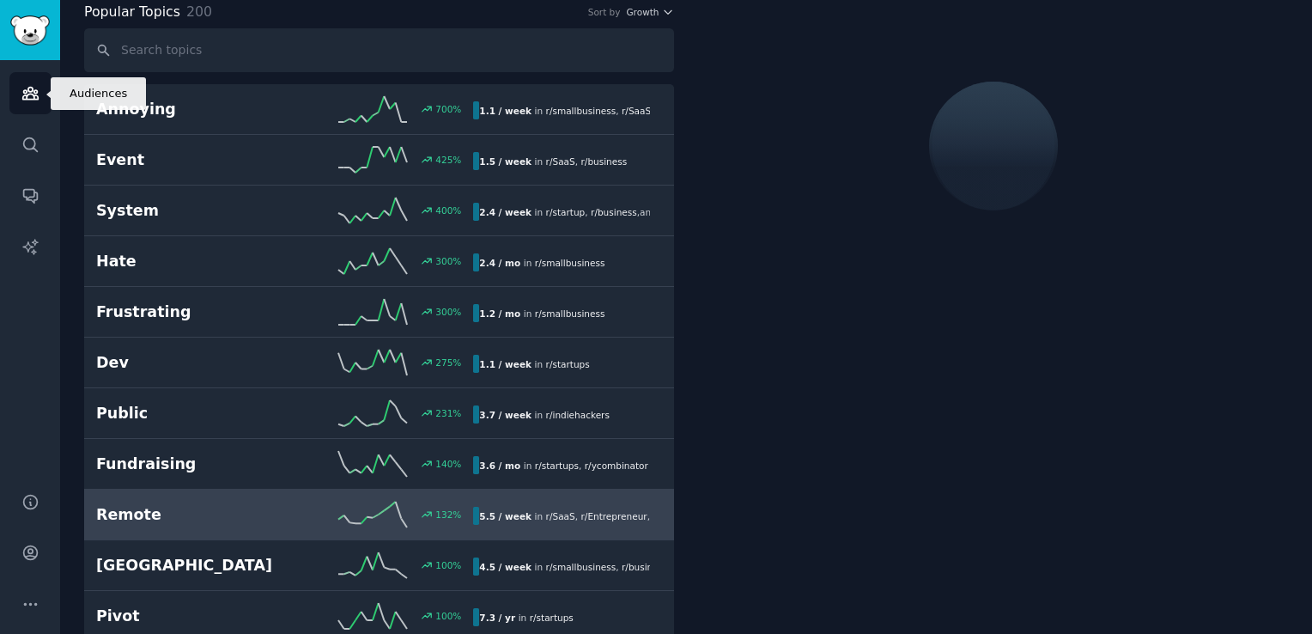
click at [33, 83] on link "Audiences" at bounding box center [30, 93] width 42 height 42
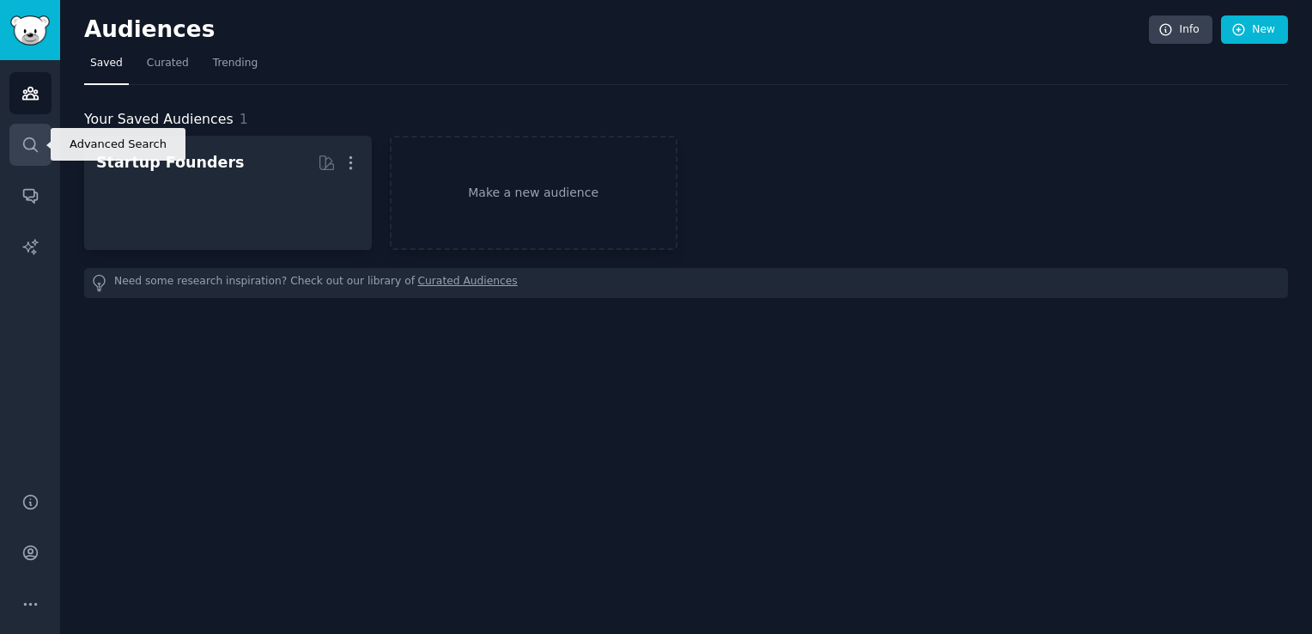
click at [43, 138] on link "Search" at bounding box center [30, 145] width 42 height 42
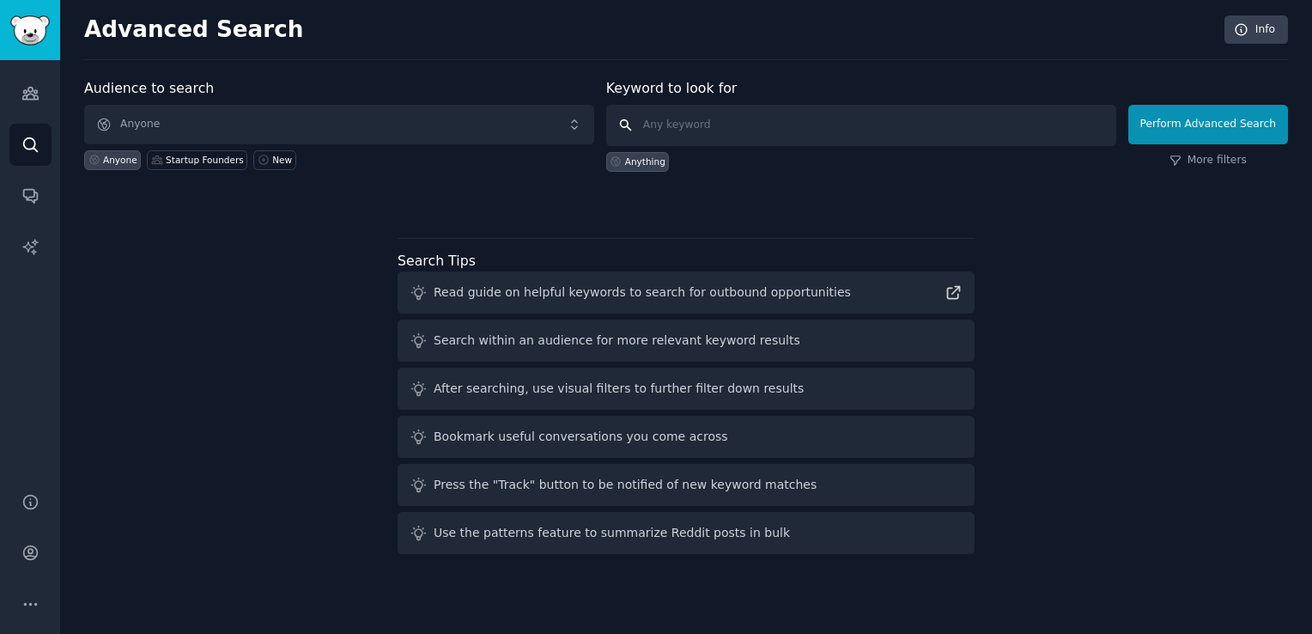
click at [728, 125] on input "text" at bounding box center [861, 125] width 510 height 41
type input "venture capital"
click at [1058, 113] on input "venture capital" at bounding box center [861, 125] width 510 height 41
click button "Perform Advanced Search" at bounding box center [1209, 125] width 160 height 40
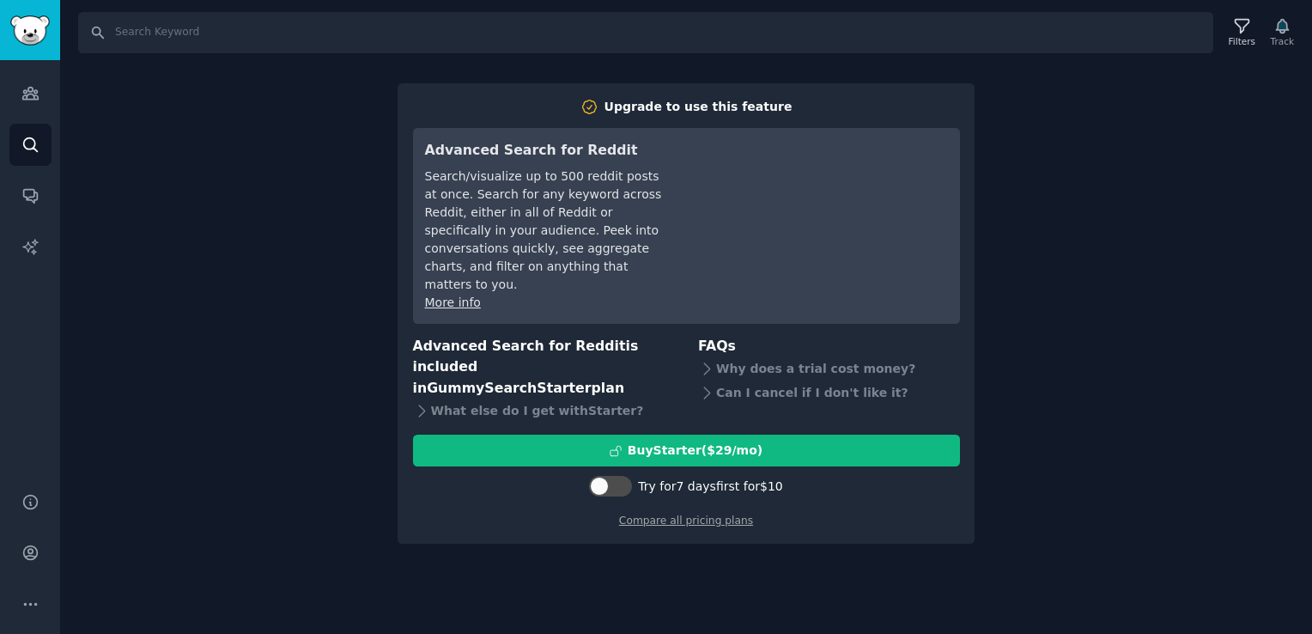
click at [1190, 360] on div "Search Filters Track Upgrade to use this feature Advanced Search for Reddit Sea…" at bounding box center [686, 317] width 1252 height 634
click at [1062, 125] on div "Search Filters Track Upgrade to use this feature Advanced Search for Reddit Sea…" at bounding box center [686, 317] width 1252 height 634
click at [40, 93] on link "Audiences" at bounding box center [30, 93] width 42 height 42
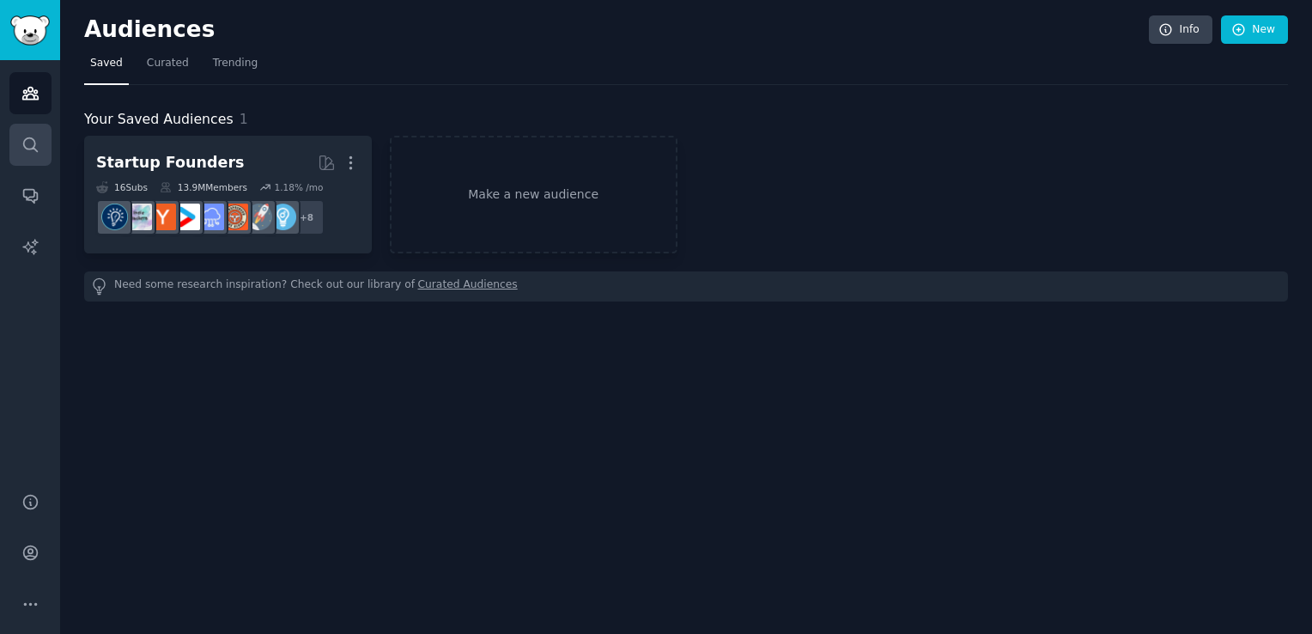
drag, startPoint x: 7, startPoint y: 139, endPoint x: 29, endPoint y: 143, distance: 22.7
click at [29, 143] on div "Audiences Search Conversations AI Reports" at bounding box center [30, 265] width 60 height 411
click at [29, 143] on icon "Sidebar" at bounding box center [30, 145] width 18 height 18
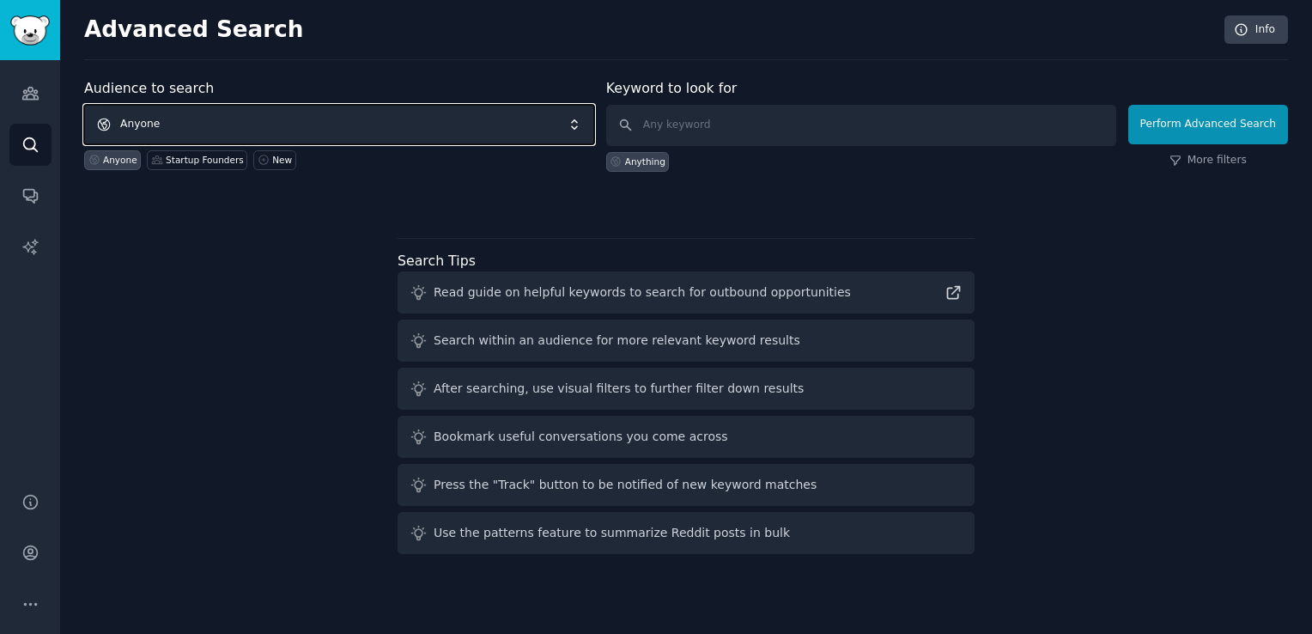
click at [392, 122] on span "Anyone" at bounding box center [339, 125] width 510 height 40
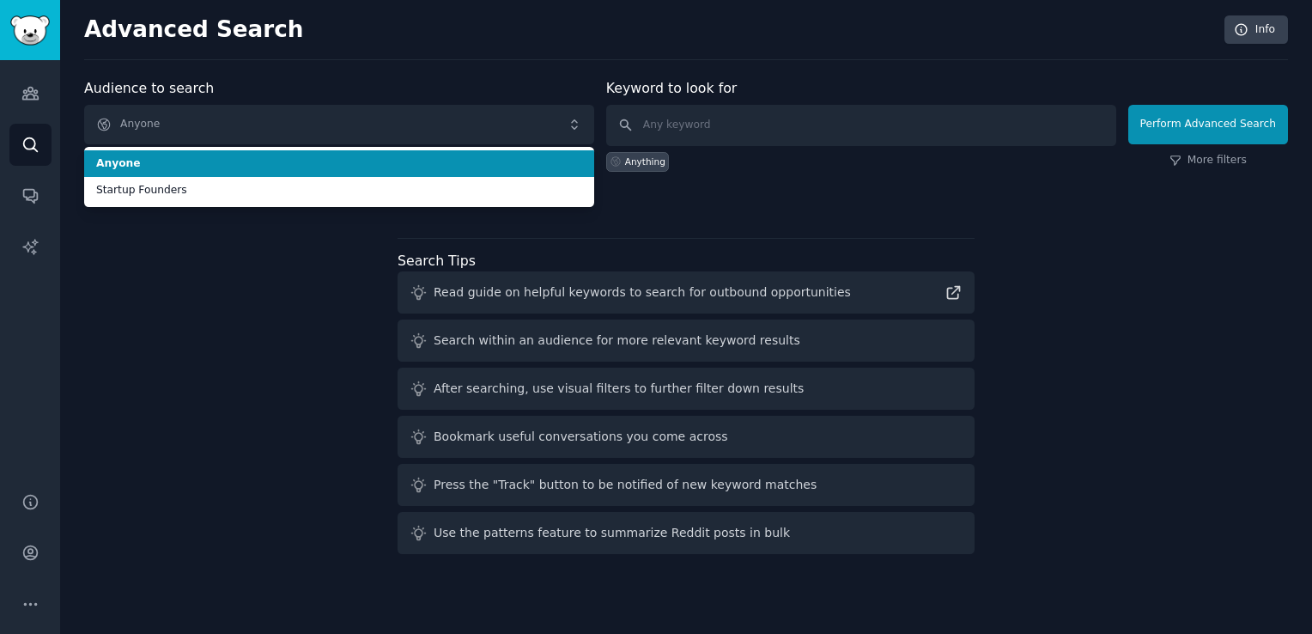
click at [639, 191] on div "Audience to search Anyone Anyone Startup Founders Anyone Startup Founders New K…" at bounding box center [686, 143] width 1204 height 130
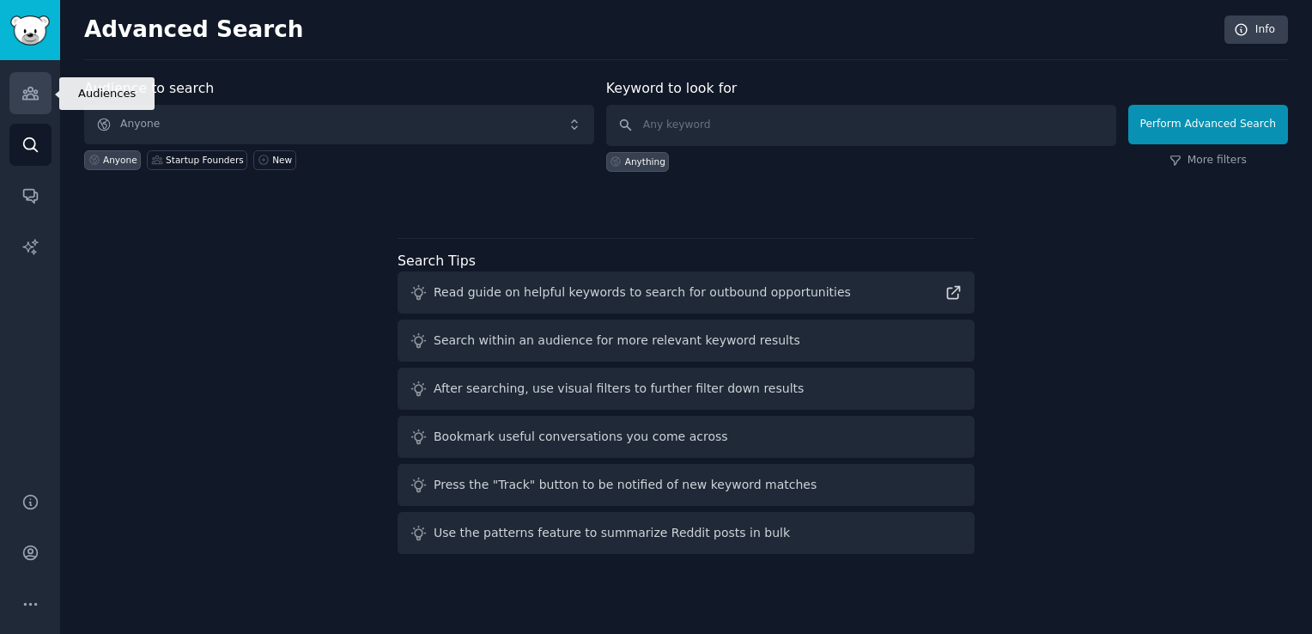
click at [10, 91] on link "Audiences" at bounding box center [30, 93] width 42 height 42
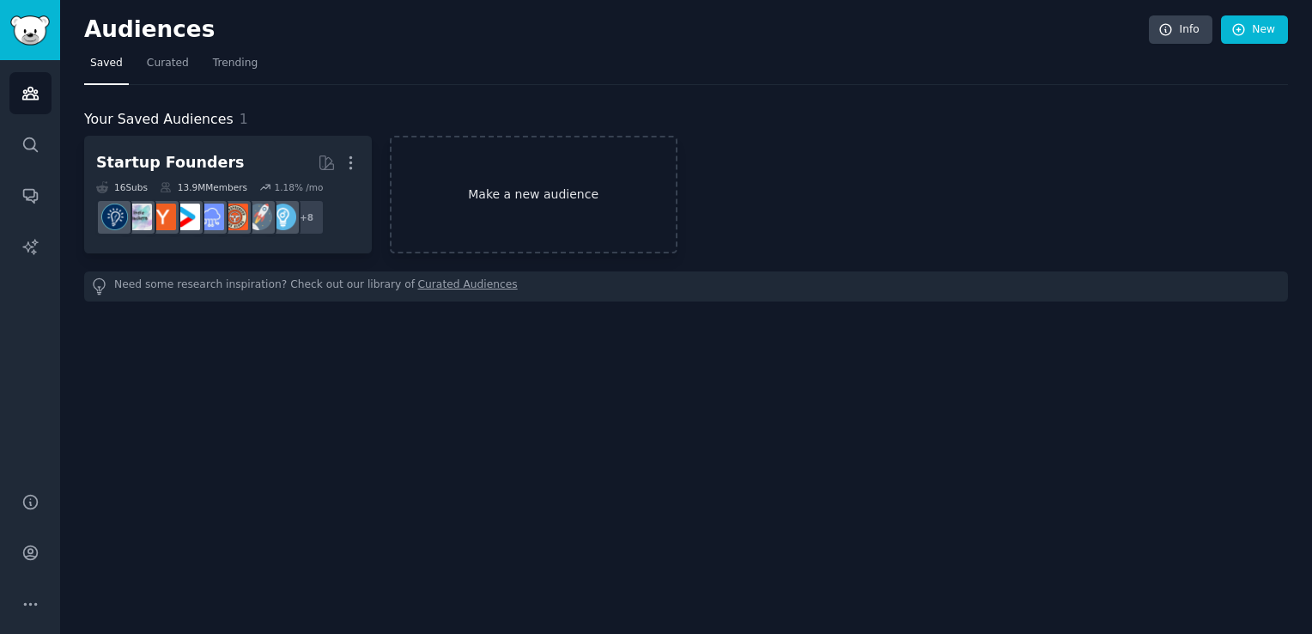
click at [530, 216] on link "Make a new audience" at bounding box center [534, 195] width 288 height 118
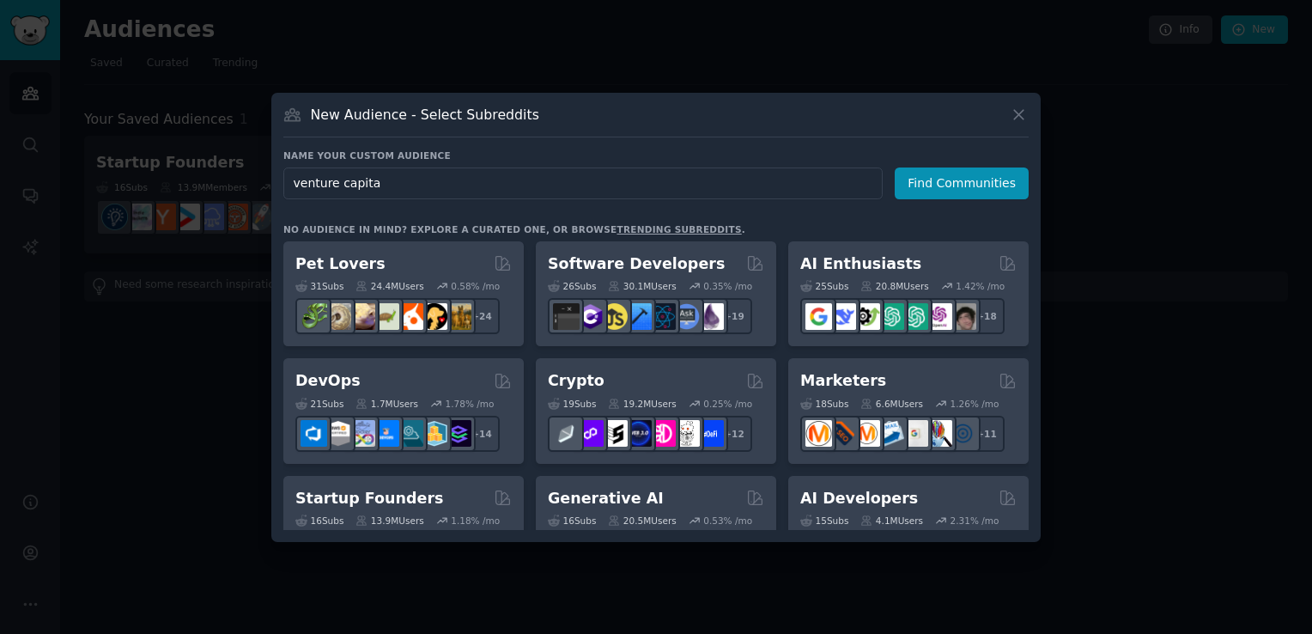
type input "venture capital"
click button "Find Communities" at bounding box center [962, 183] width 134 height 32
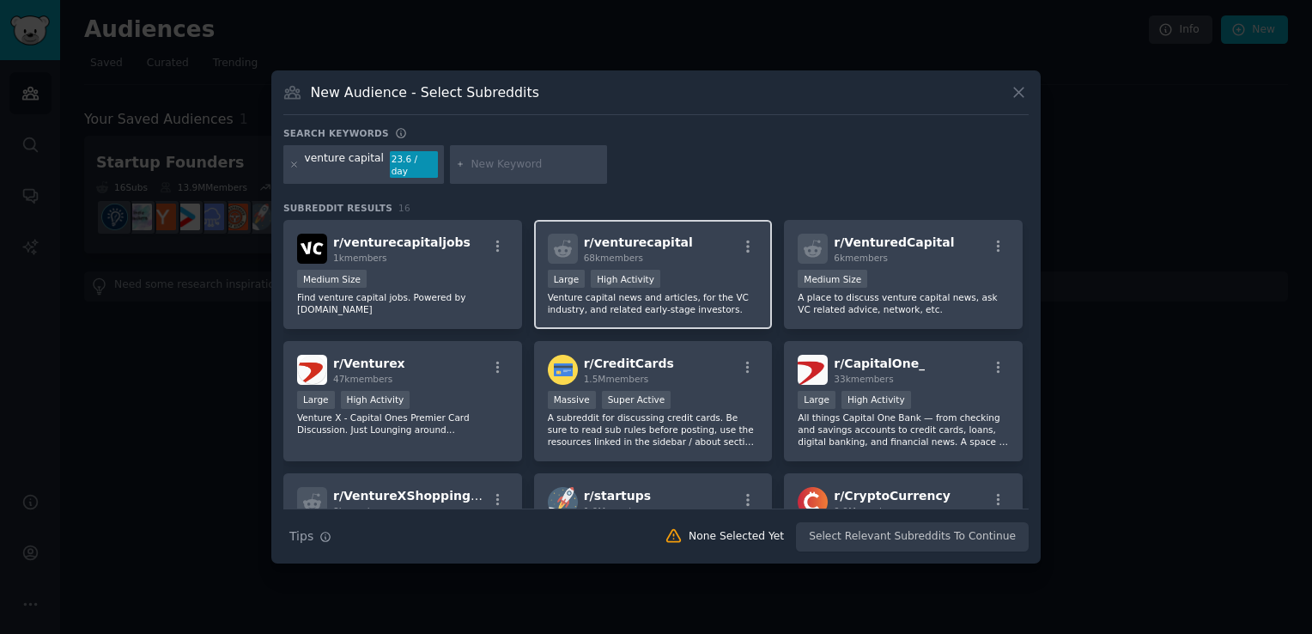
click at [663, 252] on div "68k members" at bounding box center [638, 258] width 109 height 12
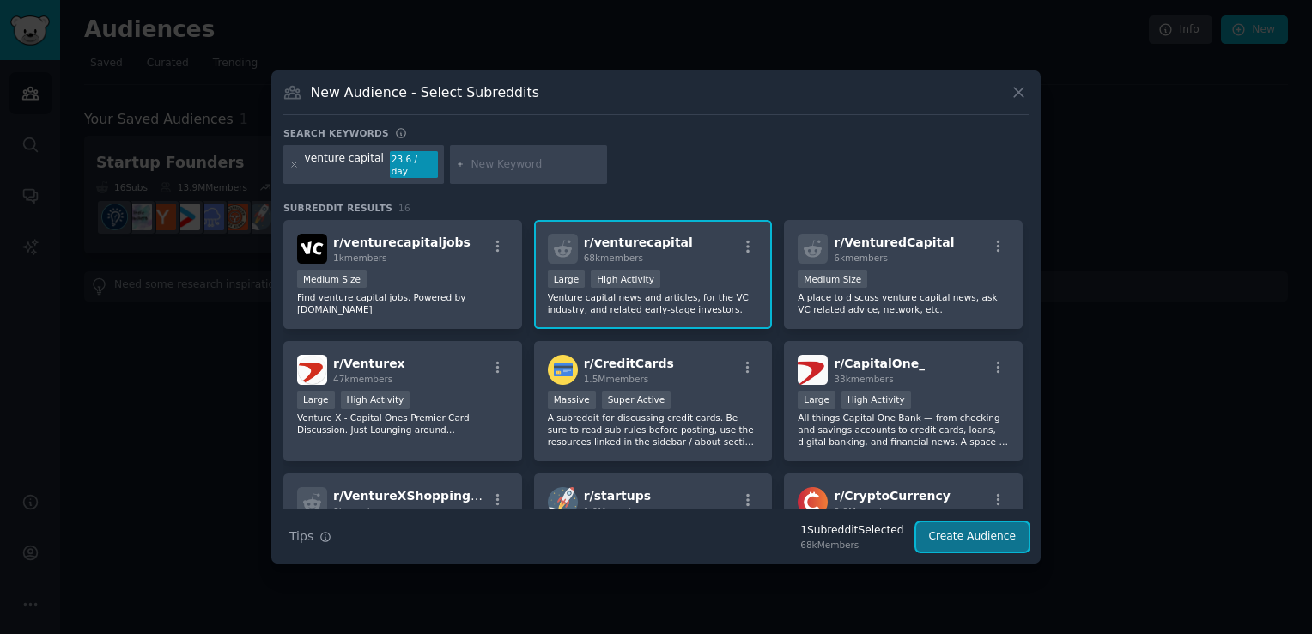
click at [988, 531] on button "Create Audience" at bounding box center [972, 536] width 113 height 29
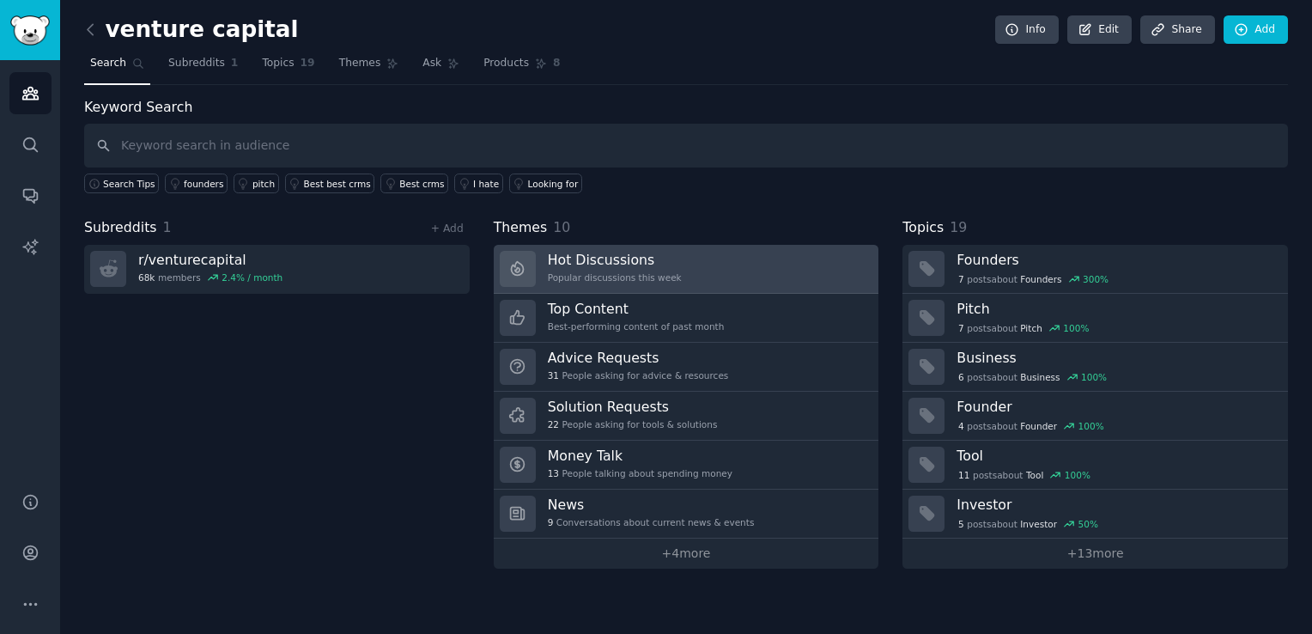
click at [756, 271] on link "Hot Discussions Popular discussions this week" at bounding box center [687, 269] width 386 height 49
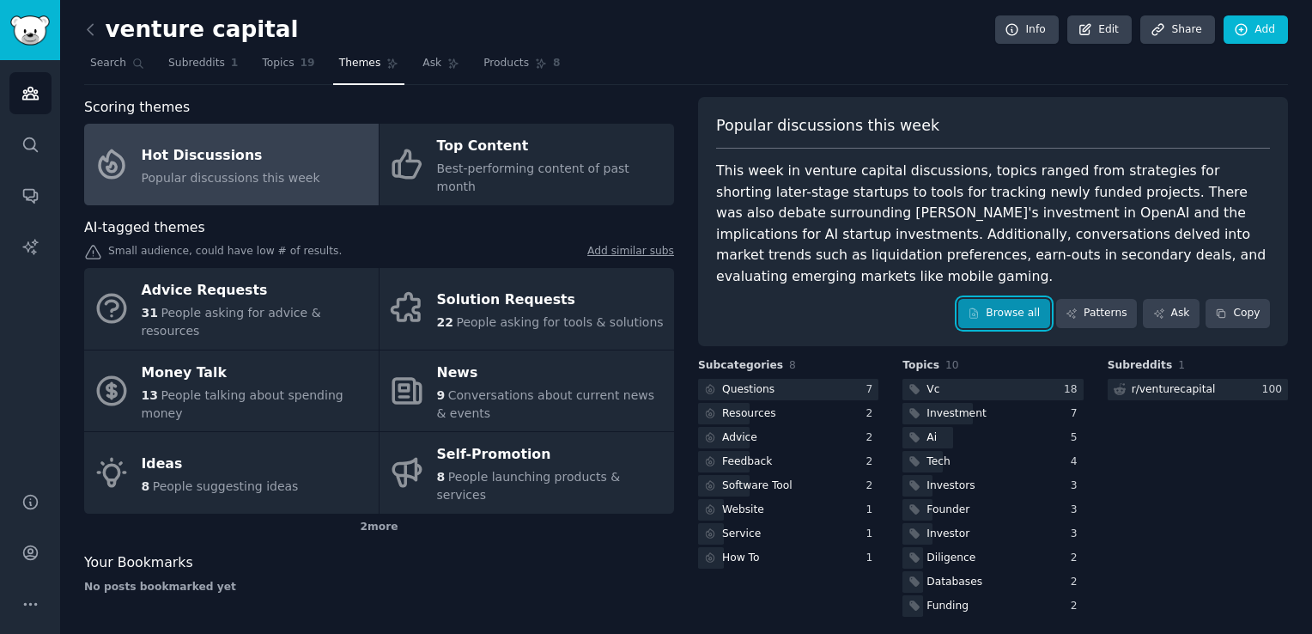
click at [1022, 299] on link "Browse all" at bounding box center [1004, 313] width 92 height 29
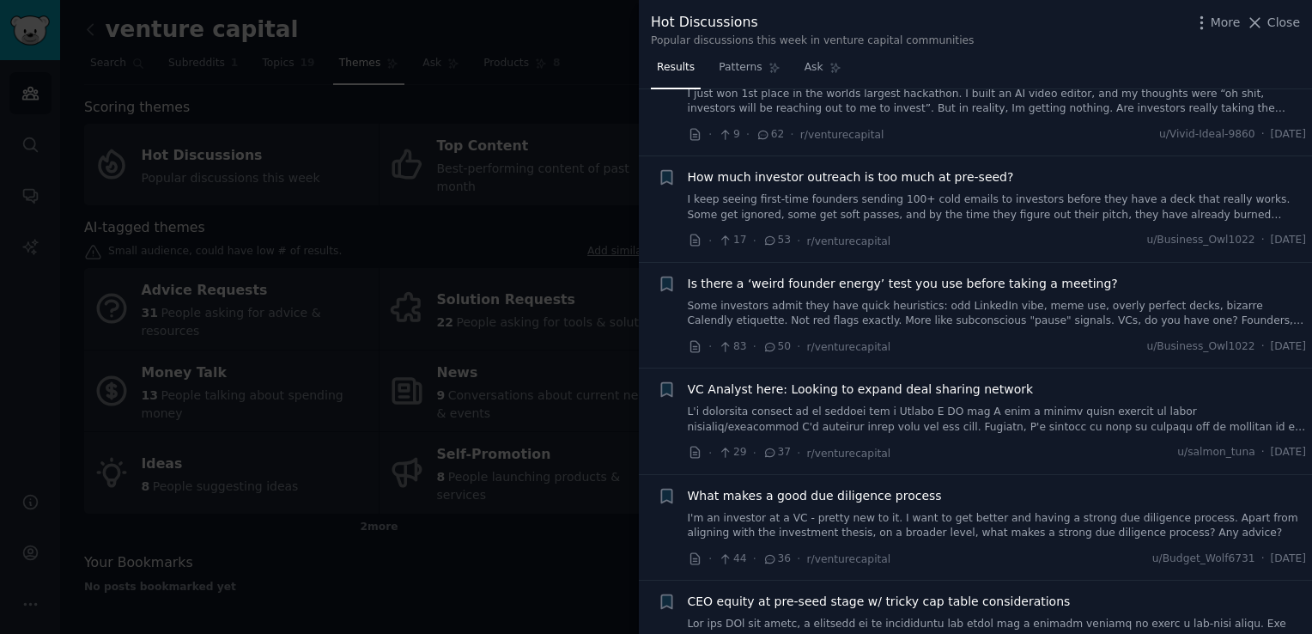
scroll to position [308, 0]
